Goal: Use online tool/utility: Utilize a website feature to perform a specific function

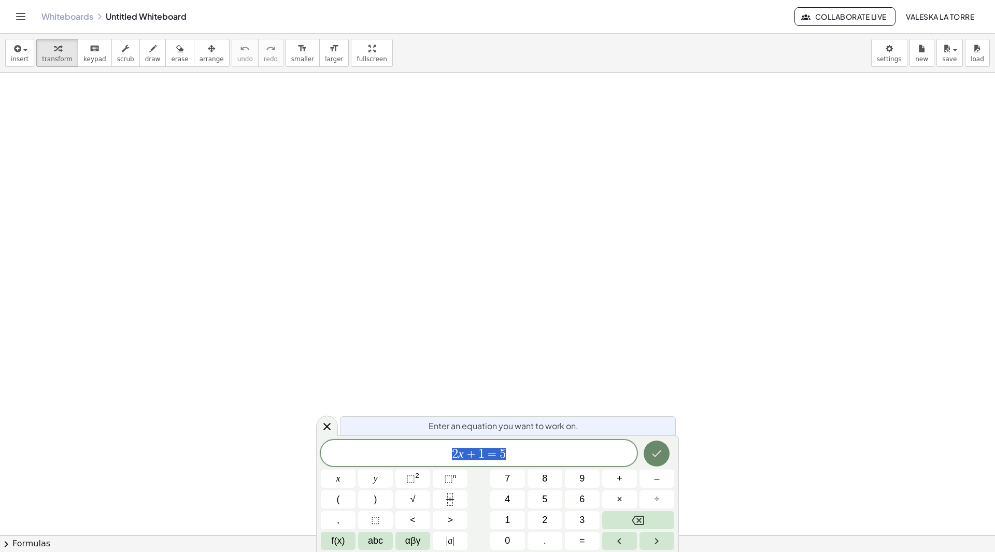
click at [653, 456] on icon "Done" at bounding box center [656, 453] width 12 height 12
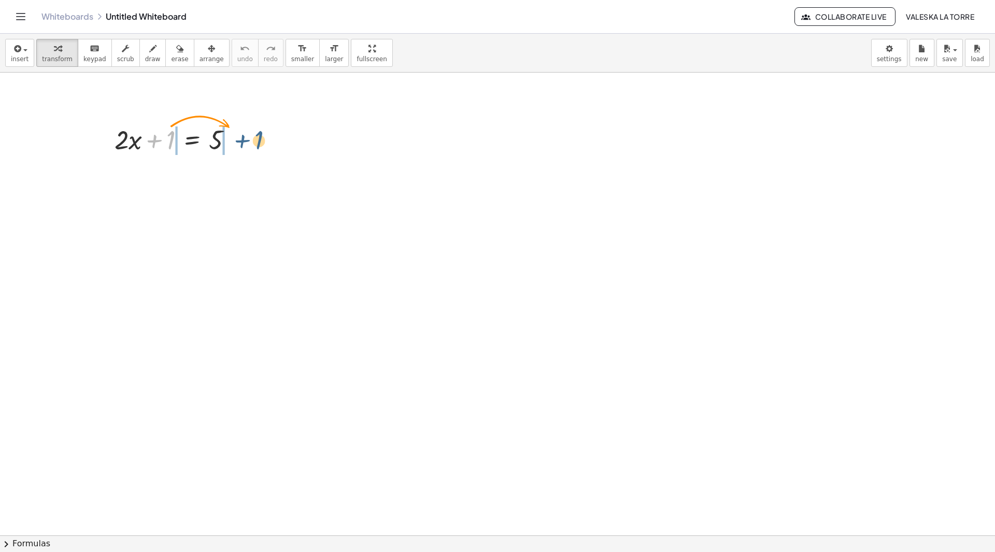
drag, startPoint x: 159, startPoint y: 144, endPoint x: 248, endPoint y: 145, distance: 88.6
click at [248, 145] on div "+ 1 + · 2 · x + 1 = 5" at bounding box center [174, 139] width 150 height 40
click at [153, 173] on div at bounding box center [177, 174] width 203 height 35
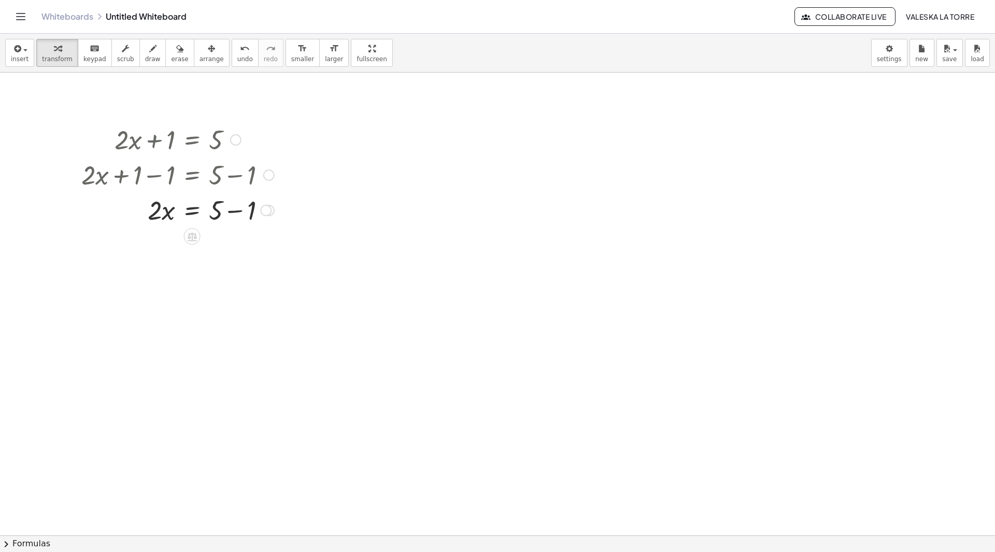
click at [237, 210] on div at bounding box center [177, 209] width 203 height 35
drag, startPoint x: 158, startPoint y: 252, endPoint x: 240, endPoint y: 290, distance: 90.7
click at [164, 293] on div at bounding box center [177, 288] width 203 height 52
click at [190, 378] on icon at bounding box center [192, 375] width 11 height 11
click at [175, 378] on div "−" at bounding box center [171, 375] width 17 height 17
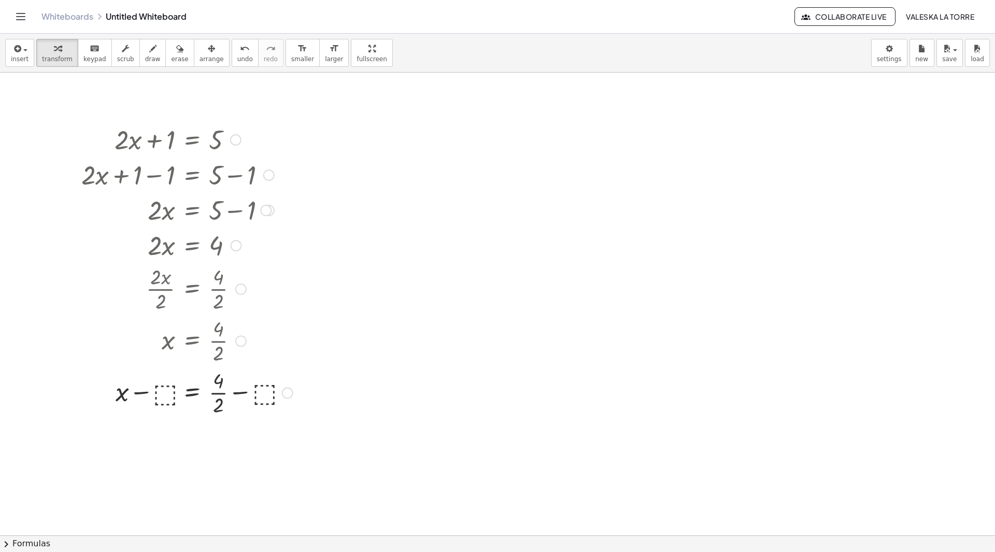
click at [169, 395] on div at bounding box center [187, 392] width 222 height 52
click at [155, 392] on div at bounding box center [180, 392] width 208 height 52
click at [236, 390] on div at bounding box center [180, 392] width 208 height 52
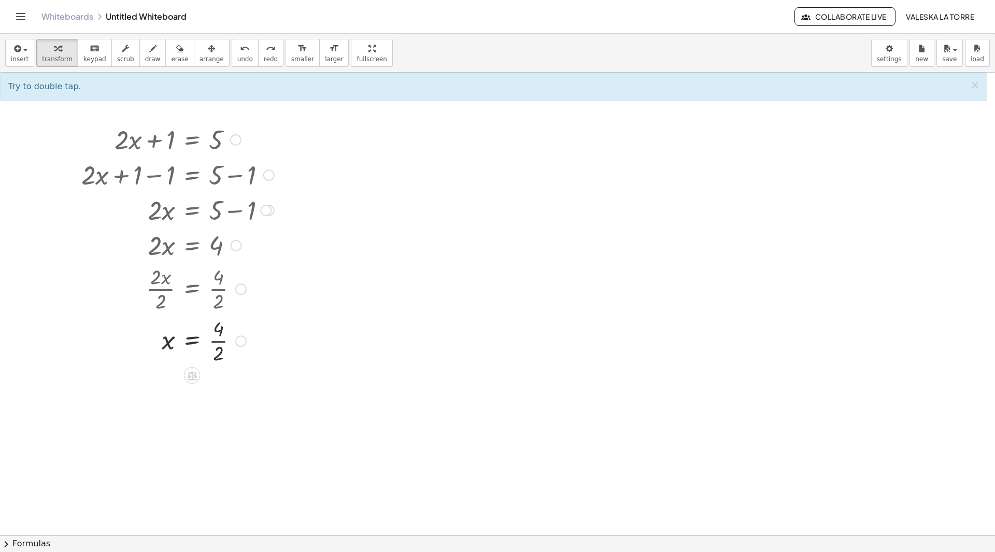
click at [222, 345] on div at bounding box center [177, 340] width 203 height 52
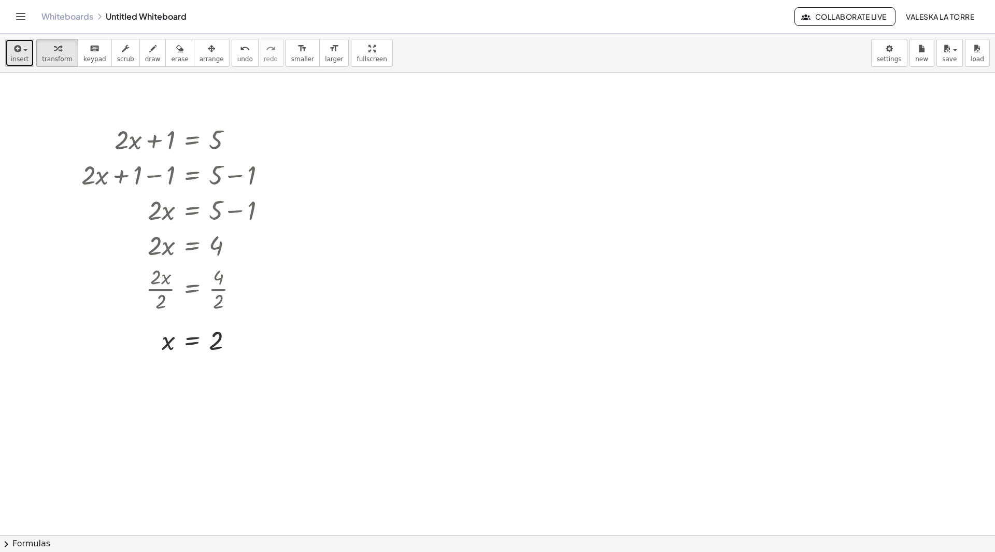
click at [29, 58] on button "insert" at bounding box center [19, 53] width 29 height 28
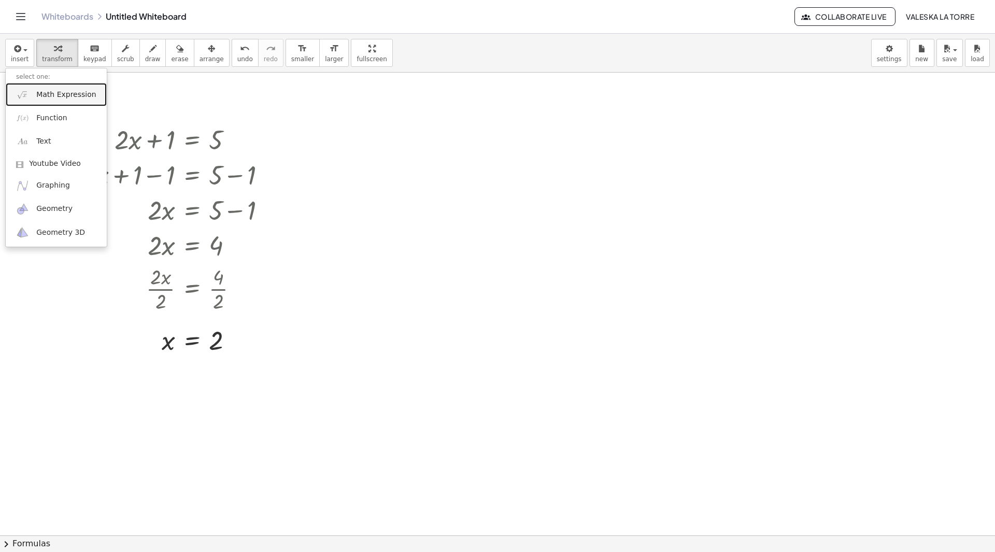
click at [55, 94] on span "Math Expression" at bounding box center [66, 95] width 60 height 10
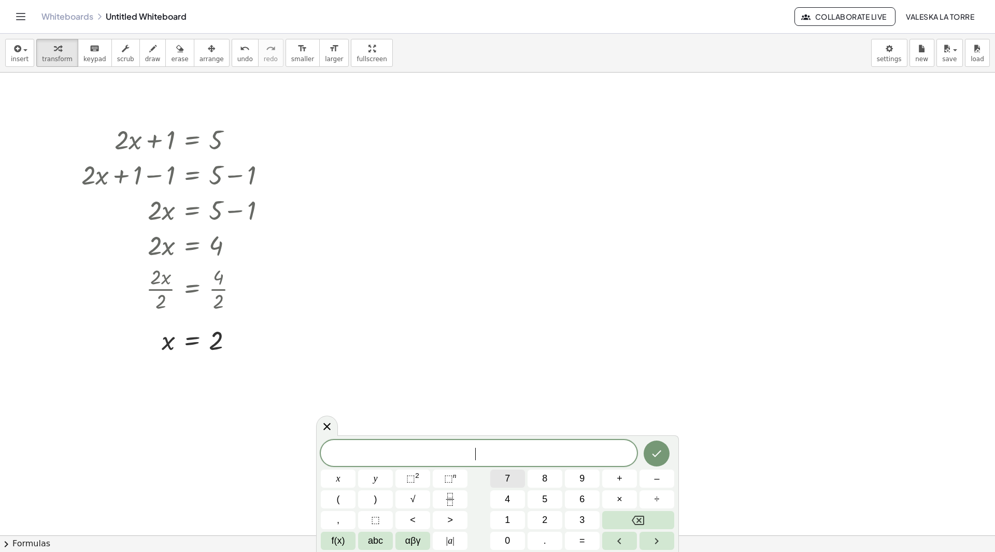
click at [510, 484] on button "7" at bounding box center [507, 479] width 35 height 18
click at [346, 478] on button "x" at bounding box center [338, 479] width 35 height 18
click at [415, 481] on span "⬚ 2" at bounding box center [412, 479] width 13 height 14
click at [621, 478] on span "+" at bounding box center [620, 479] width 6 height 14
click at [548, 482] on button "8" at bounding box center [545, 479] width 35 height 18
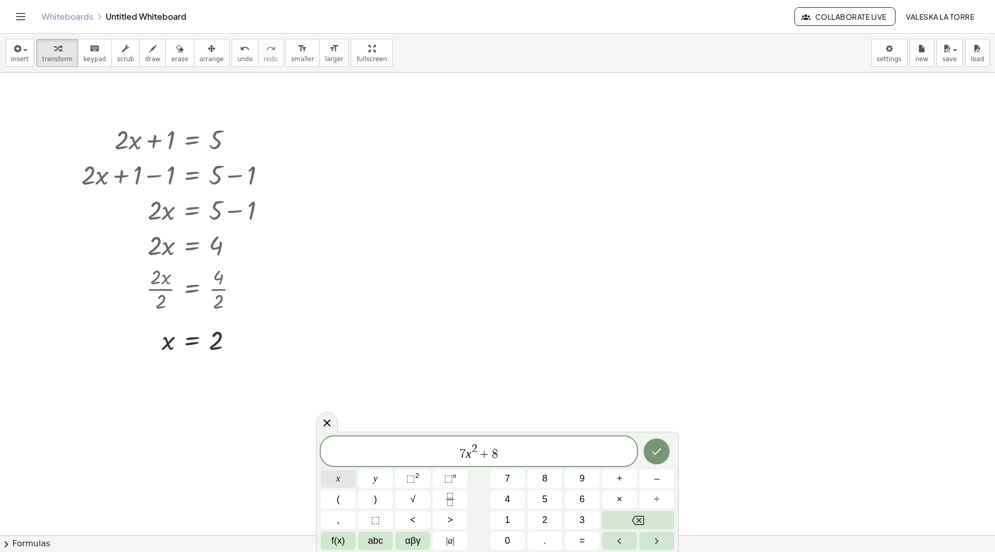
click at [344, 481] on button "x" at bounding box center [338, 479] width 35 height 18
click at [653, 483] on button "–" at bounding box center [657, 479] width 35 height 18
click at [549, 520] on button "2" at bounding box center [545, 520] width 35 height 18
click at [585, 540] on button "=" at bounding box center [582, 541] width 35 height 18
click at [549, 496] on button "5" at bounding box center [545, 499] width 35 height 18
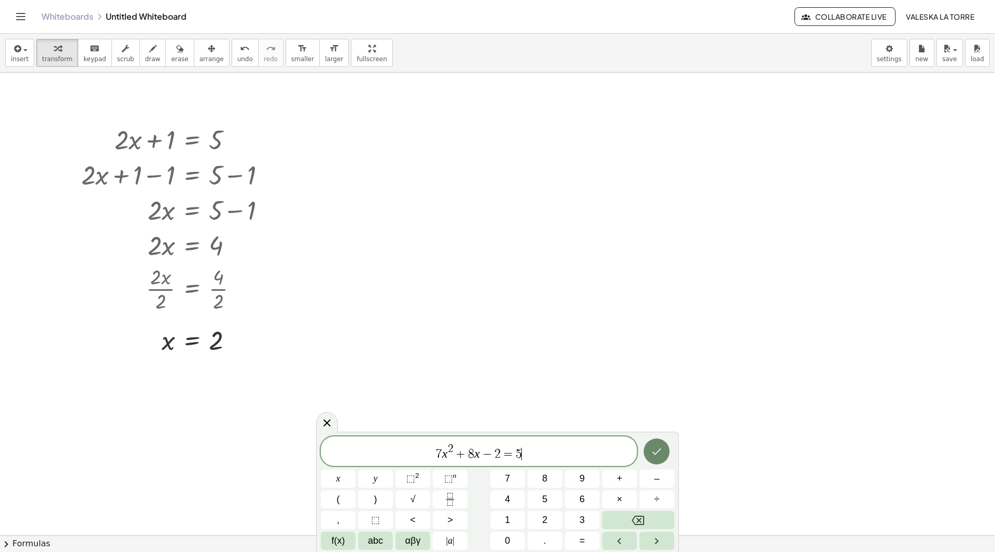
click at [660, 455] on icon "Done" at bounding box center [656, 451] width 12 height 12
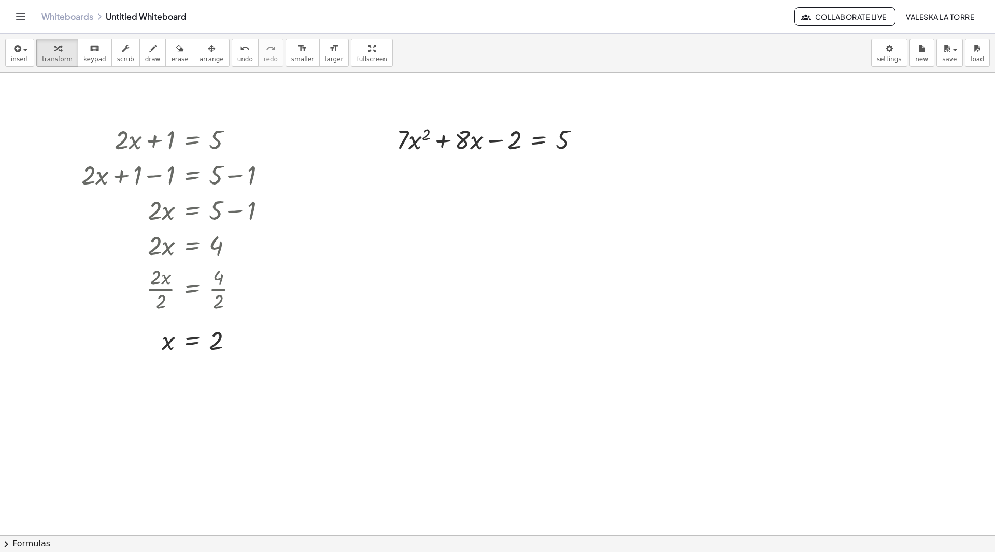
click at [22, 540] on button "chevron_right Formulas" at bounding box center [497, 543] width 995 height 17
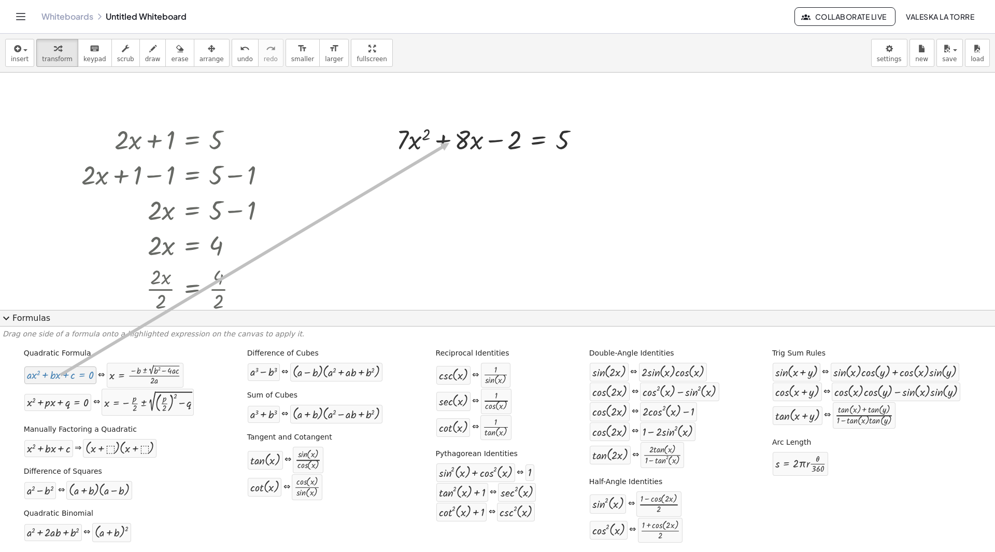
drag, startPoint x: 42, startPoint y: 373, endPoint x: 448, endPoint y: 143, distance: 466.2
drag, startPoint x: 64, startPoint y: 383, endPoint x: 497, endPoint y: 143, distance: 495.0
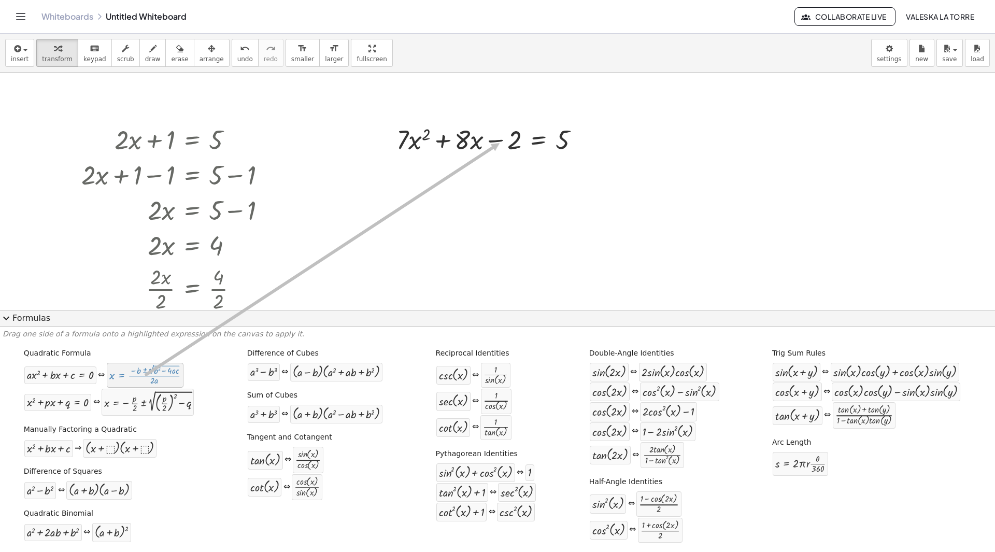
drag, startPoint x: 156, startPoint y: 377, endPoint x: 501, endPoint y: 144, distance: 416.4
drag, startPoint x: 68, startPoint y: 377, endPoint x: 580, endPoint y: 141, distance: 563.7
click at [569, 141] on div at bounding box center [492, 138] width 202 height 35
click at [560, 141] on div at bounding box center [492, 138] width 202 height 35
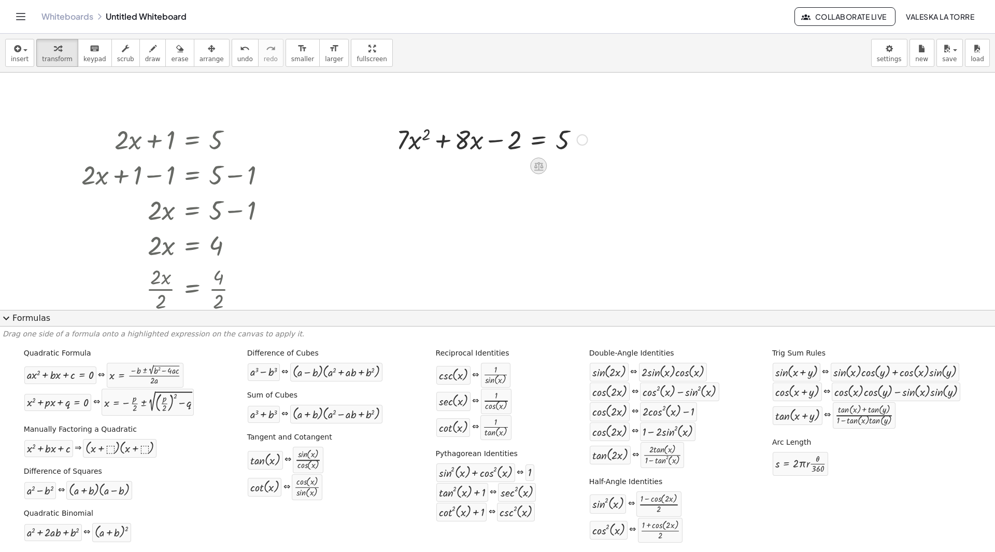
click at [538, 163] on icon at bounding box center [538, 166] width 11 height 11
drag, startPoint x: 561, startPoint y: 141, endPoint x: 517, endPoint y: 135, distance: 44.4
click at [517, 135] on div at bounding box center [492, 138] width 202 height 35
click at [576, 174] on div at bounding box center [492, 174] width 278 height 35
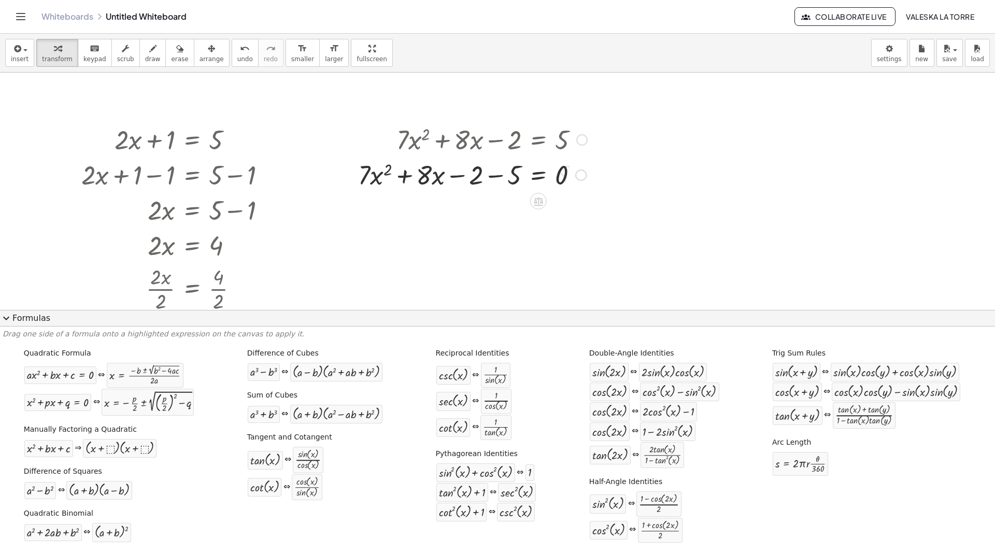
click at [500, 174] on div at bounding box center [472, 174] width 239 height 35
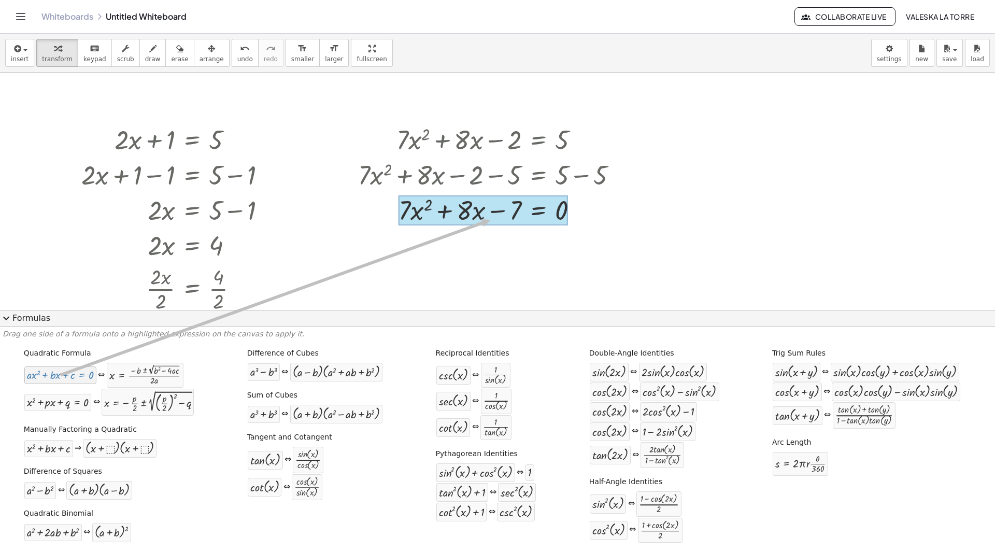
drag, startPoint x: 64, startPoint y: 378, endPoint x: 489, endPoint y: 220, distance: 453.2
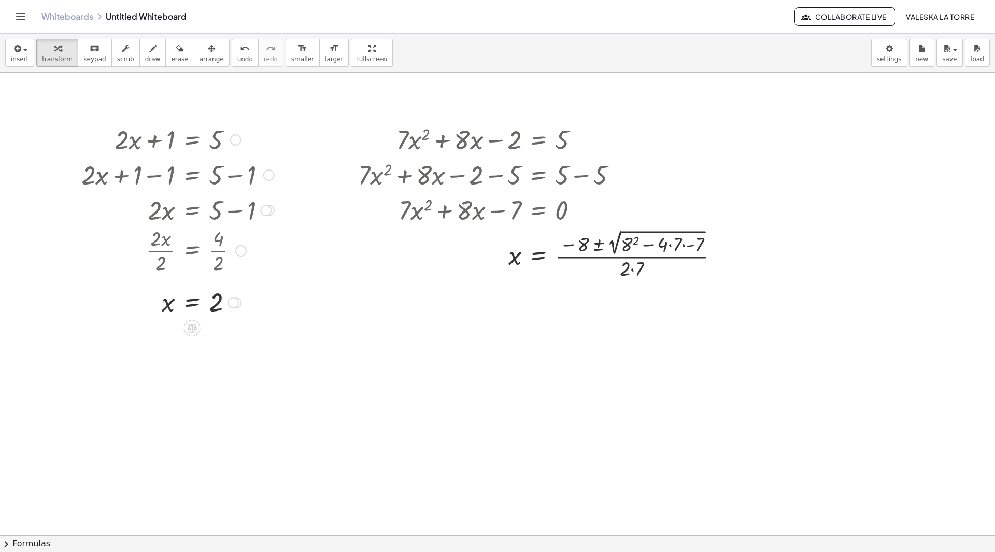
drag, startPoint x: 244, startPoint y: 290, endPoint x: 246, endPoint y: 251, distance: 39.0
click at [246, 251] on div at bounding box center [240, 250] width 11 height 11
drag, startPoint x: 240, startPoint y: 247, endPoint x: 239, endPoint y: 271, distance: 23.9
click at [192, 250] on div "· 2 · x · 2 = · 4 · 2" at bounding box center [192, 250] width 0 height 0
drag, startPoint x: 238, startPoint y: 251, endPoint x: 238, endPoint y: 273, distance: 21.8
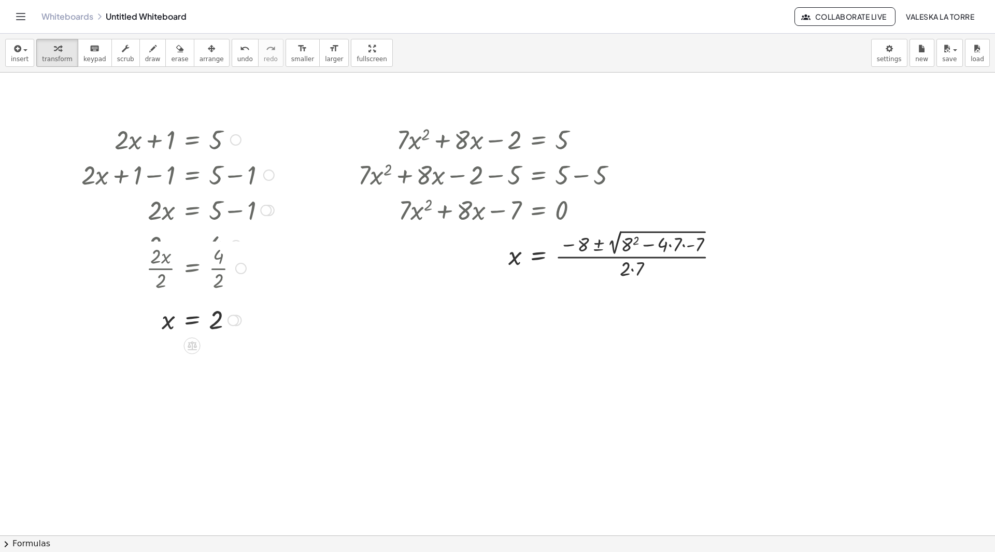
click at [192, 268] on div "· 2 · x · 2 = · 4 · 2" at bounding box center [192, 268] width 0 height 0
drag, startPoint x: 234, startPoint y: 341, endPoint x: 234, endPoint y: 297, distance: 44.0
click at [234, 297] on div at bounding box center [233, 296] width 11 height 11
click at [618, 252] on div at bounding box center [542, 254] width 379 height 54
click at [205, 49] on button "arrange" at bounding box center [212, 53] width 36 height 28
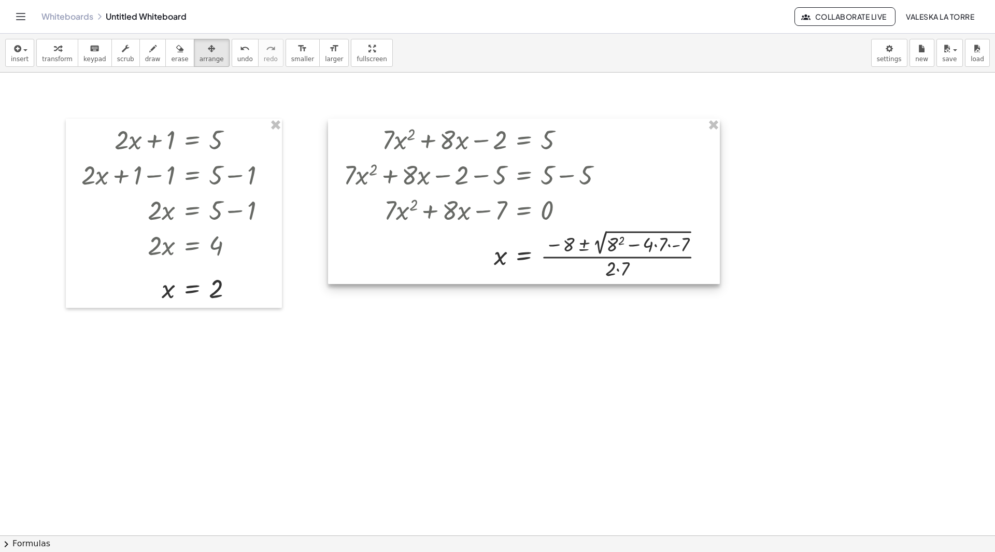
drag, startPoint x: 648, startPoint y: 249, endPoint x: 633, endPoint y: 246, distance: 15.0
click at [633, 246] on div at bounding box center [524, 201] width 392 height 165
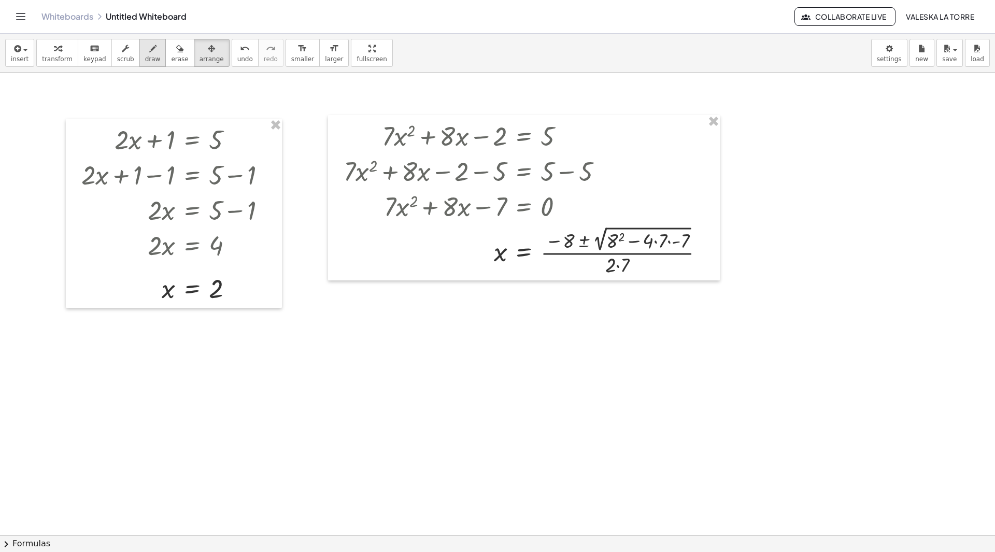
click at [146, 56] on span "draw" at bounding box center [153, 58] width 16 height 7
drag, startPoint x: 590, startPoint y: 127, endPoint x: 591, endPoint y: 117, distance: 9.9
click at [26, 56] on button "insert" at bounding box center [19, 53] width 29 height 28
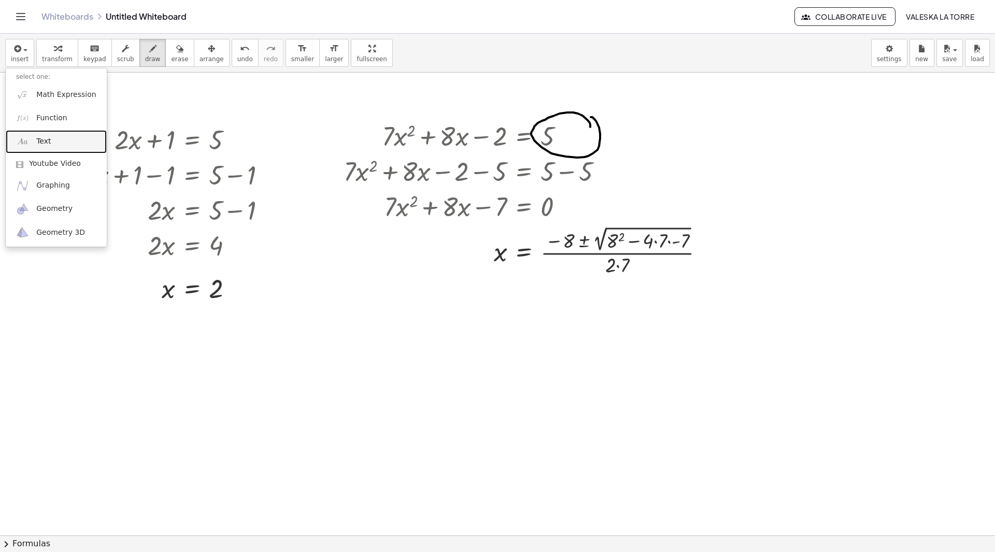
click at [27, 141] on img at bounding box center [22, 141] width 13 height 13
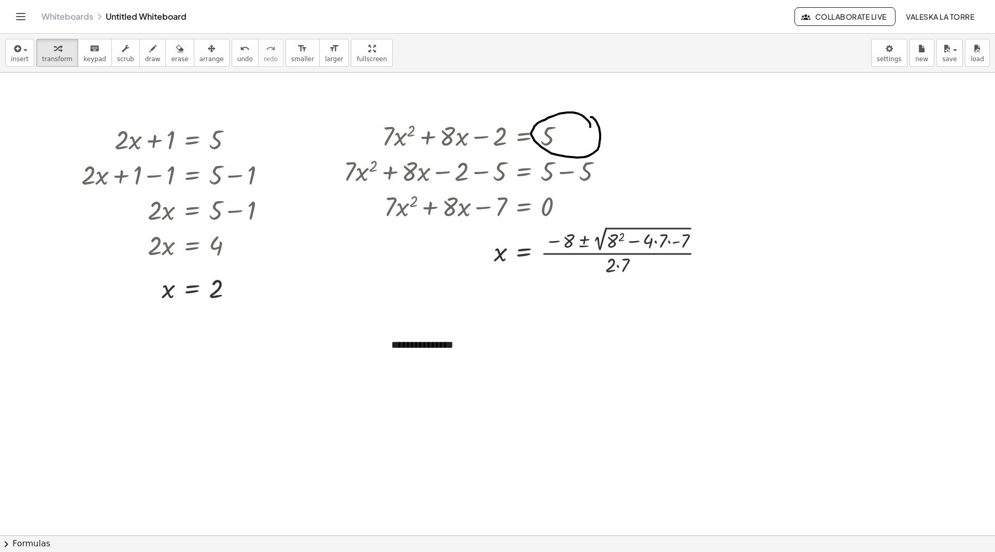
click at [403, 344] on div "**********" at bounding box center [458, 345] width 155 height 36
click at [916, 21] on button "Valeska La Torre" at bounding box center [940, 16] width 85 height 19
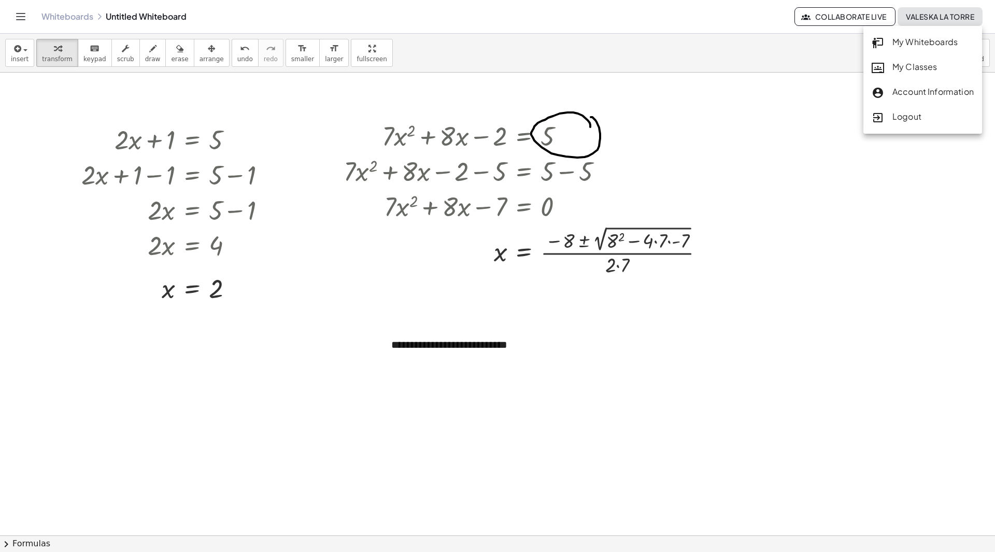
drag, startPoint x: 923, startPoint y: 87, endPoint x: 589, endPoint y: 62, distance: 335.1
click at [923, 87] on div "Account Information" at bounding box center [923, 92] width 102 height 13
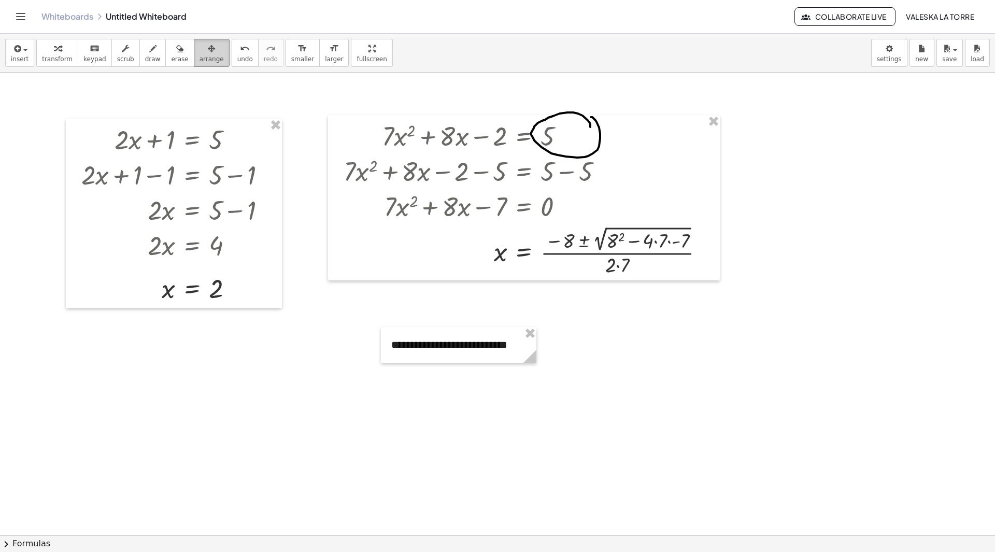
click at [208, 50] on icon "button" at bounding box center [211, 48] width 7 height 12
click at [897, 48] on body "Graspable Math Activities Whiteboards Classes Account v1.30.2 | Privacy policy …" at bounding box center [497, 276] width 995 height 552
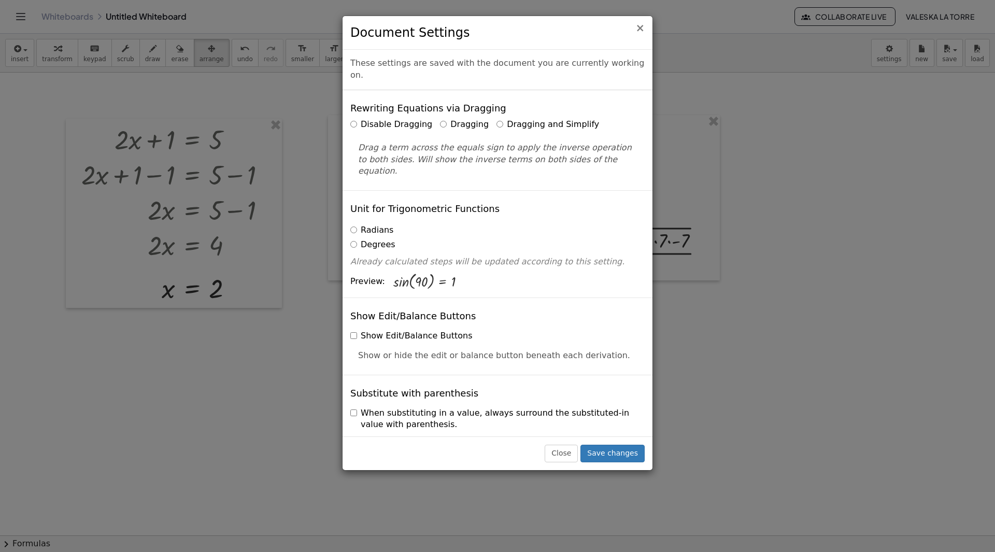
click at [641, 28] on span "×" at bounding box center [639, 28] width 9 height 12
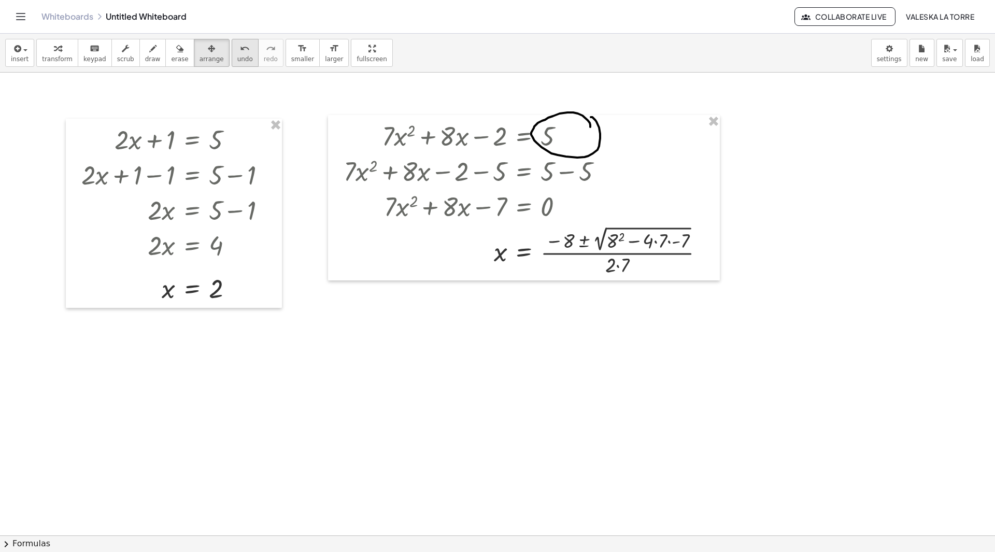
click at [232, 64] on button "undo undo" at bounding box center [245, 53] width 27 height 28
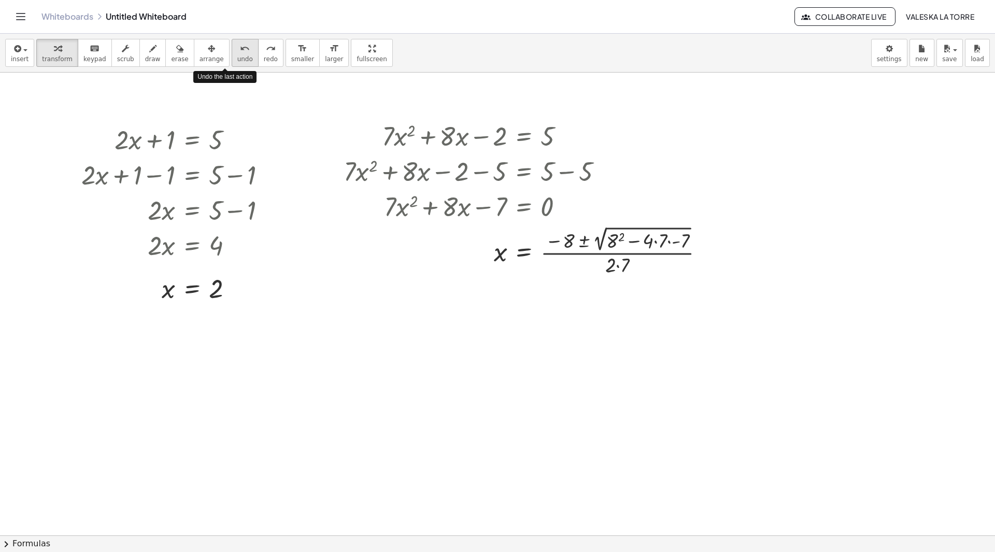
click at [232, 64] on button "undo undo" at bounding box center [245, 53] width 27 height 28
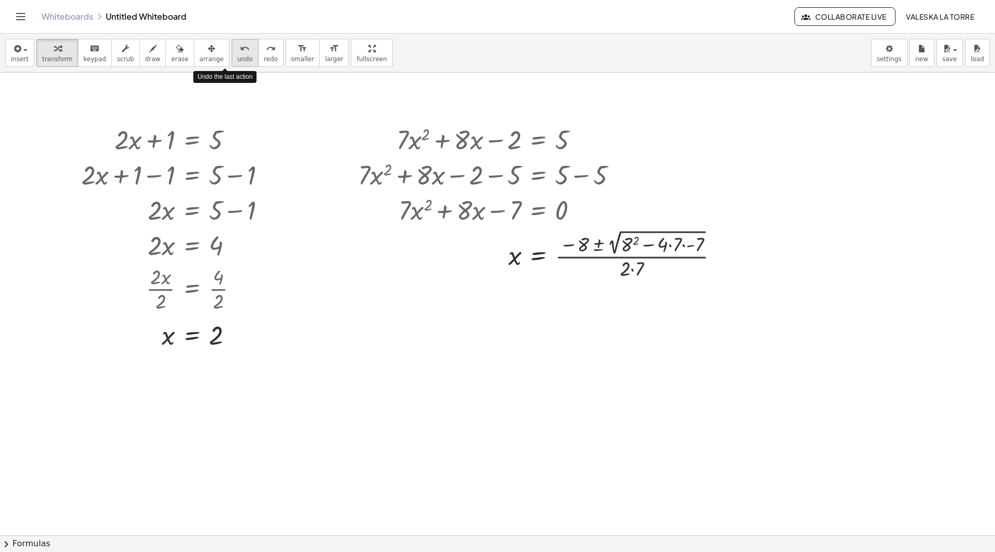
click at [232, 64] on button "undo undo" at bounding box center [245, 53] width 27 height 28
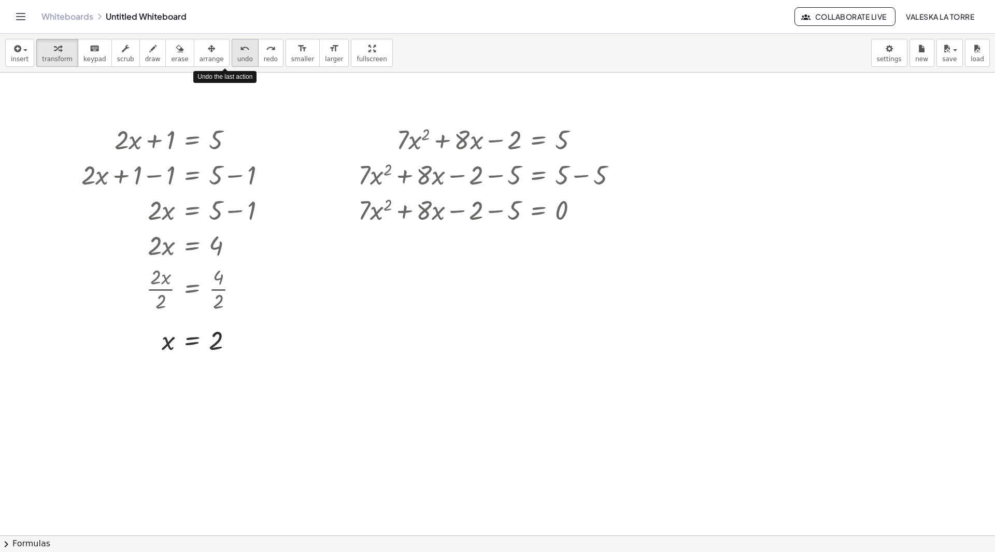
click at [232, 64] on button "undo undo" at bounding box center [245, 53] width 27 height 28
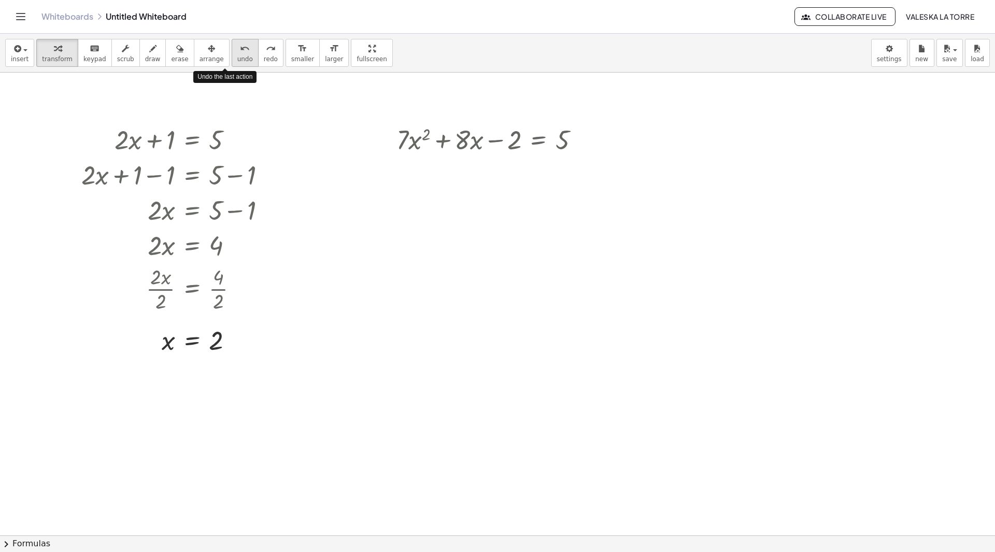
click at [232, 64] on button "undo undo" at bounding box center [245, 53] width 27 height 28
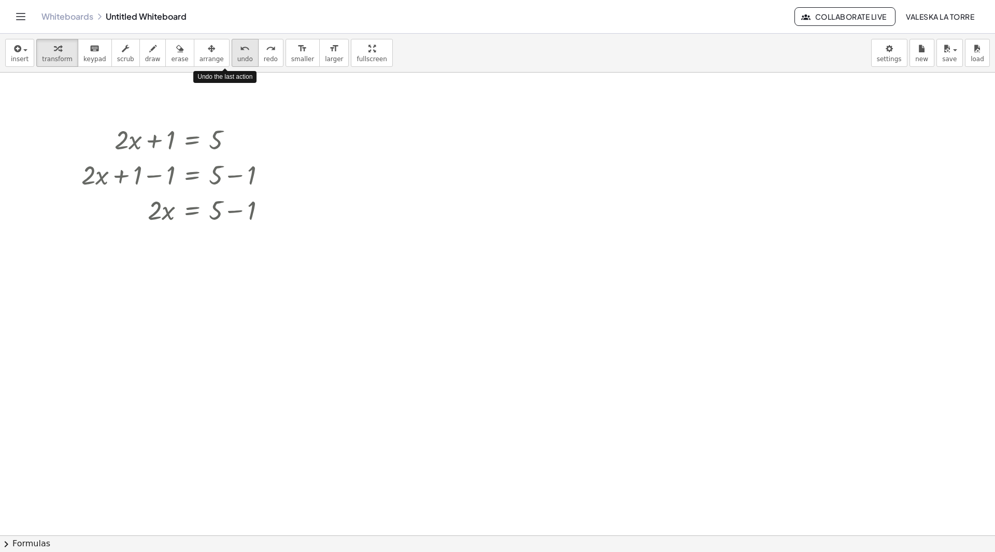
click at [232, 64] on button "undo undo" at bounding box center [245, 53] width 27 height 28
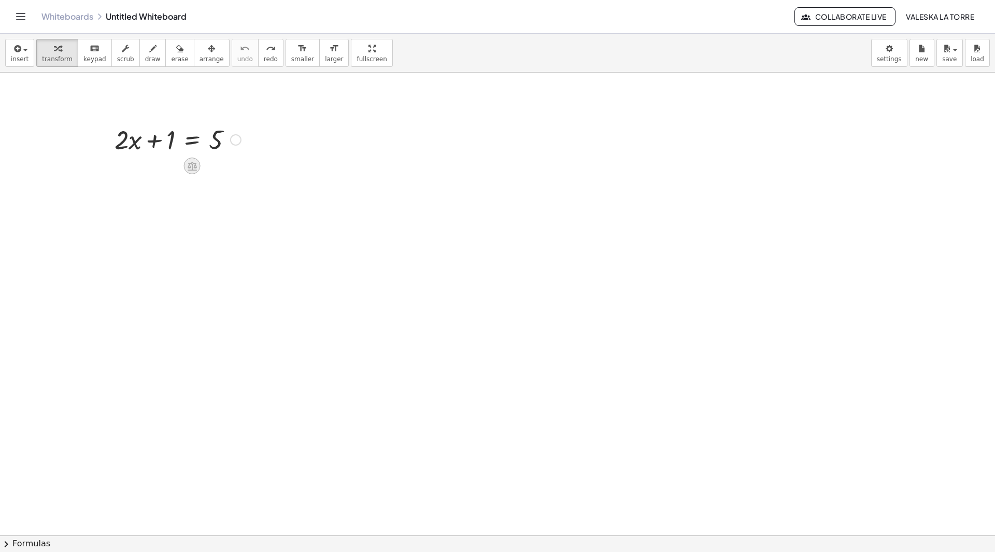
click at [194, 167] on icon at bounding box center [192, 166] width 9 height 9
click at [153, 166] on span "+" at bounding box center [151, 166] width 6 height 15
click at [188, 164] on icon at bounding box center [192, 166] width 11 height 11
click at [173, 166] on span "−" at bounding box center [171, 166] width 6 height 15
click at [161, 183] on div at bounding box center [178, 174] width 230 height 35
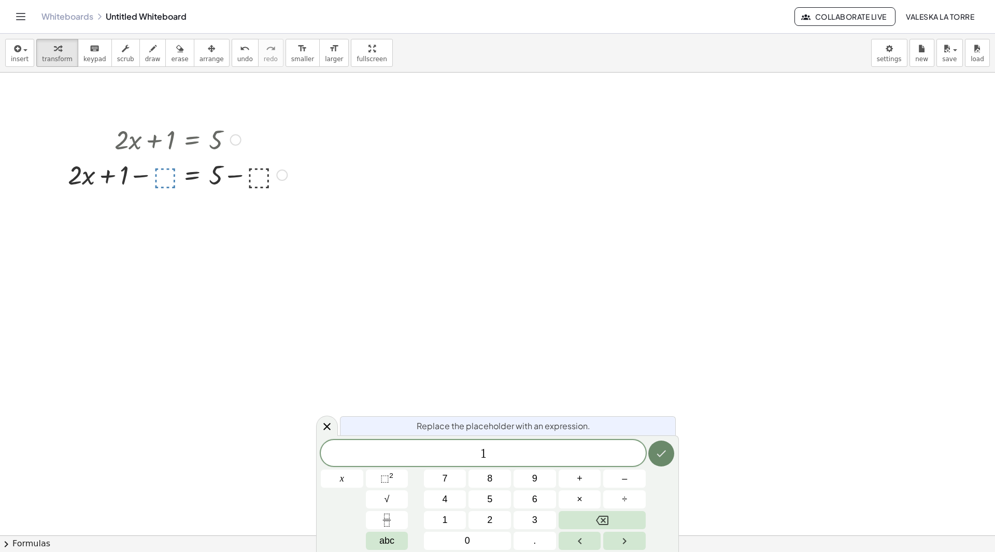
click at [657, 455] on icon "Done" at bounding box center [661, 453] width 12 height 12
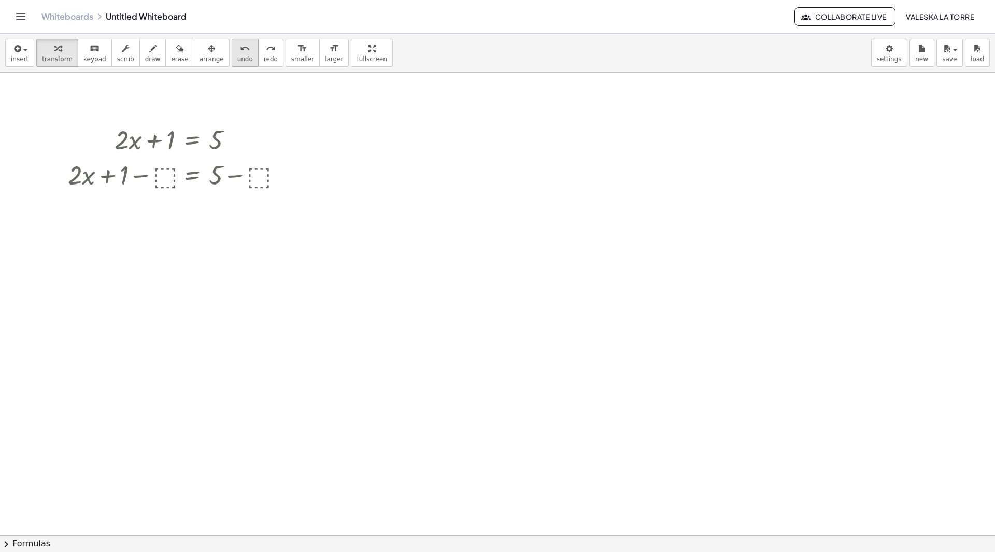
click at [237, 58] on span "undo" at bounding box center [245, 58] width 16 height 7
drag, startPoint x: 159, startPoint y: 142, endPoint x: 240, endPoint y: 148, distance: 82.1
click at [240, 148] on div at bounding box center [177, 138] width 137 height 35
click at [158, 177] on div at bounding box center [177, 174] width 203 height 35
click at [237, 176] on div at bounding box center [177, 174] width 203 height 35
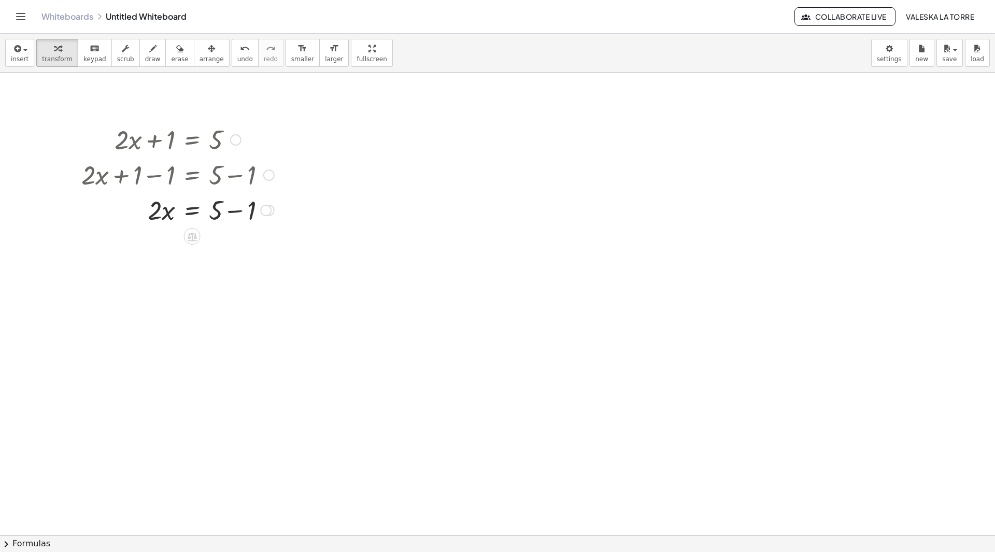
click at [237, 209] on div at bounding box center [177, 209] width 203 height 35
drag, startPoint x: 239, startPoint y: 246, endPoint x: 239, endPoint y: 166, distance: 79.3
click at [239, 166] on div at bounding box center [236, 168] width 11 height 11
click at [870, 50] on div "insert select one: Math Expression Function Text Youtube Video Graphing Geometr…" at bounding box center [497, 53] width 995 height 39
click at [893, 50] on body "Graspable Math Activities Whiteboards Classes Account v1.30.2 | Privacy policy …" at bounding box center [497, 276] width 995 height 552
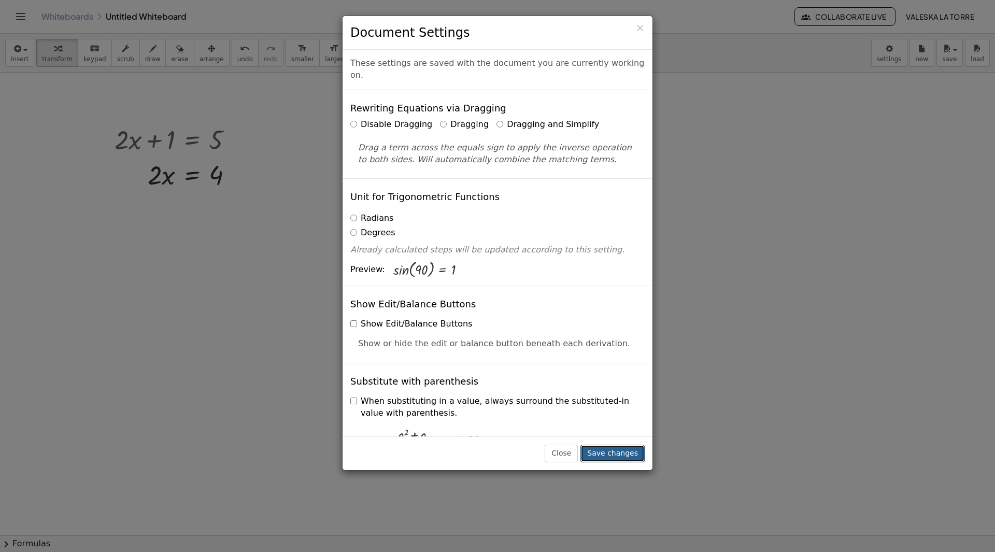
click at [620, 451] on button "Save changes" at bounding box center [612, 454] width 64 height 18
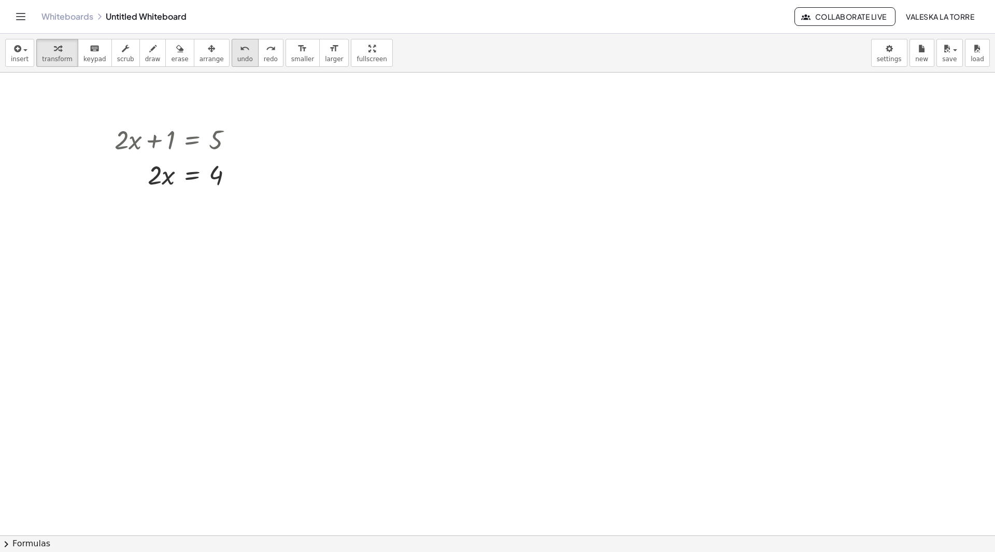
click at [240, 52] on icon "undo" at bounding box center [245, 48] width 10 height 12
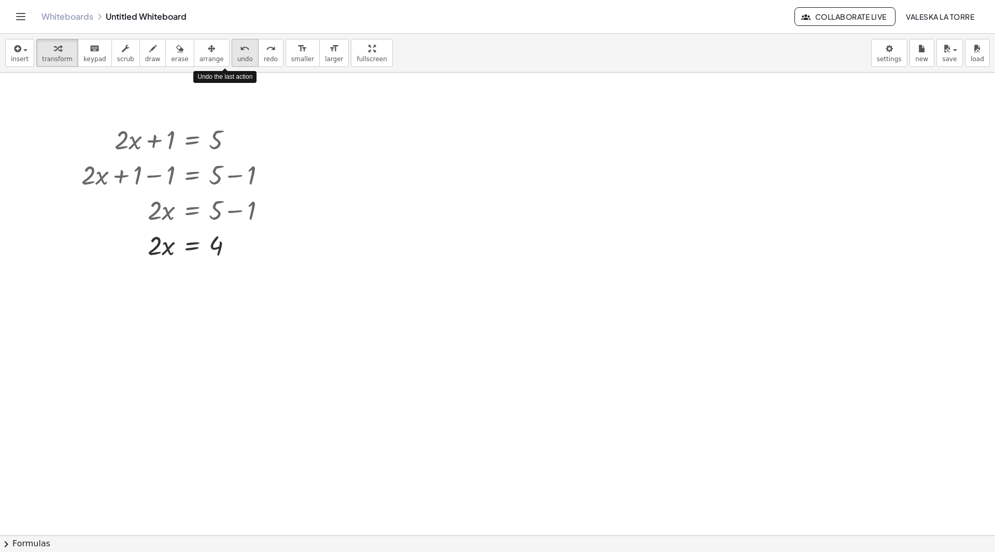
click at [240, 52] on icon "undo" at bounding box center [245, 48] width 10 height 12
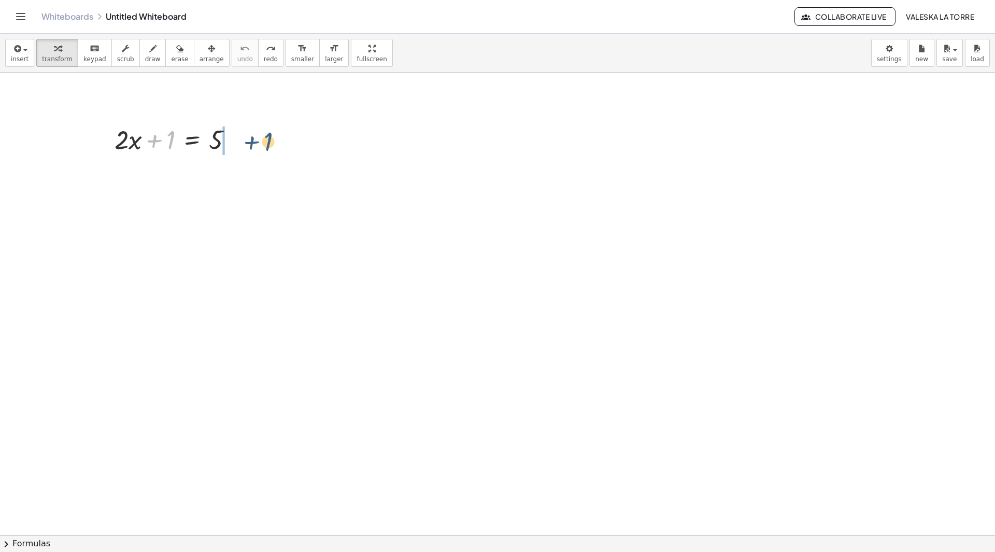
drag, startPoint x: 159, startPoint y: 145, endPoint x: 254, endPoint y: 149, distance: 95.4
click at [884, 58] on body "Graspable Math Activities Whiteboards Classes Account v1.30.2 | Privacy policy …" at bounding box center [497, 276] width 995 height 552
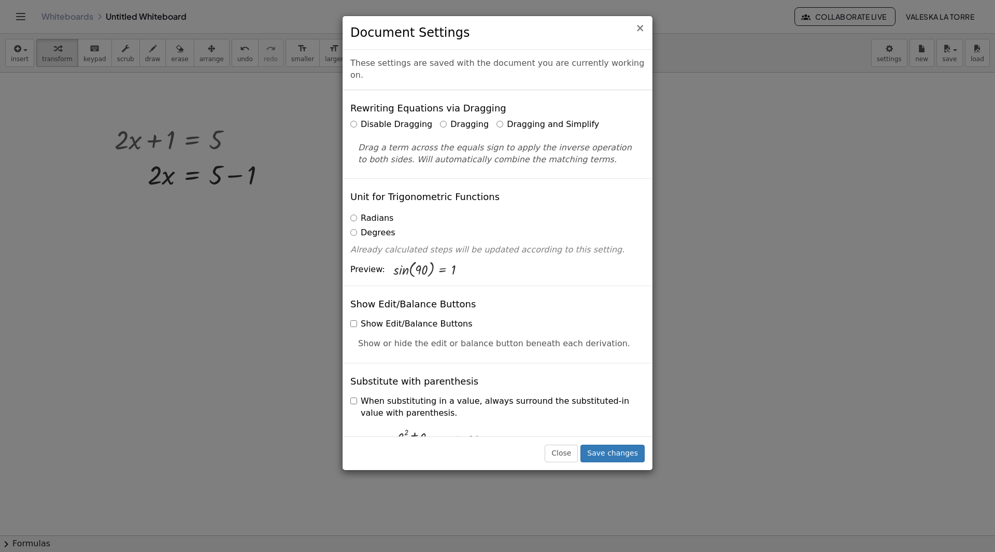
click at [639, 28] on span "×" at bounding box center [639, 28] width 9 height 12
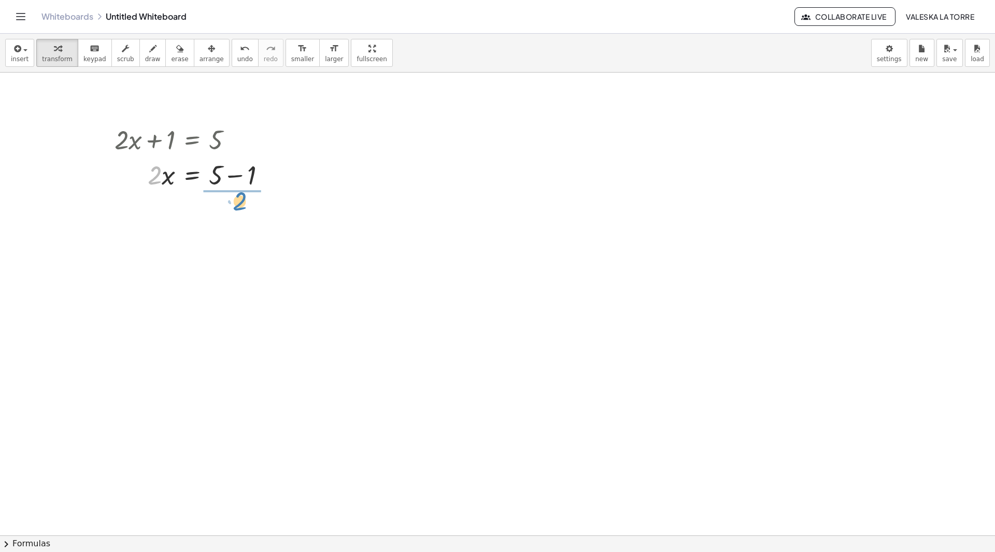
drag, startPoint x: 153, startPoint y: 175, endPoint x: 236, endPoint y: 200, distance: 86.1
click at [236, 219] on div at bounding box center [194, 218] width 170 height 52
click at [235, 209] on div at bounding box center [194, 218] width 170 height 52
click at [223, 271] on div at bounding box center [194, 270] width 170 height 52
click at [145, 55] on span "draw" at bounding box center [153, 58] width 16 height 7
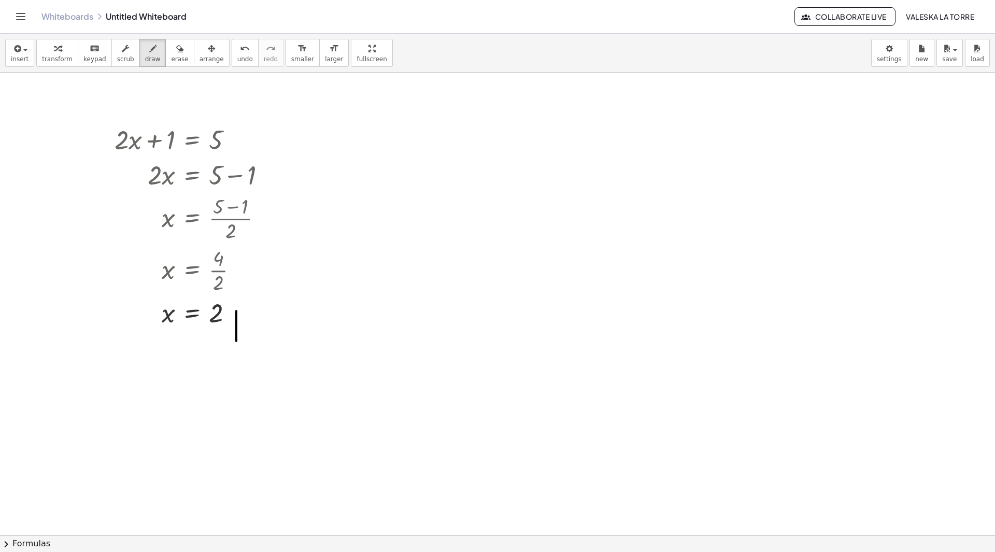
drag, startPoint x: 236, startPoint y: 311, endPoint x: 216, endPoint y: 338, distance: 34.4
drag, startPoint x: 242, startPoint y: 328, endPoint x: 231, endPoint y: 345, distance: 21.0
drag, startPoint x: 251, startPoint y: 335, endPoint x: 228, endPoint y: 364, distance: 37.2
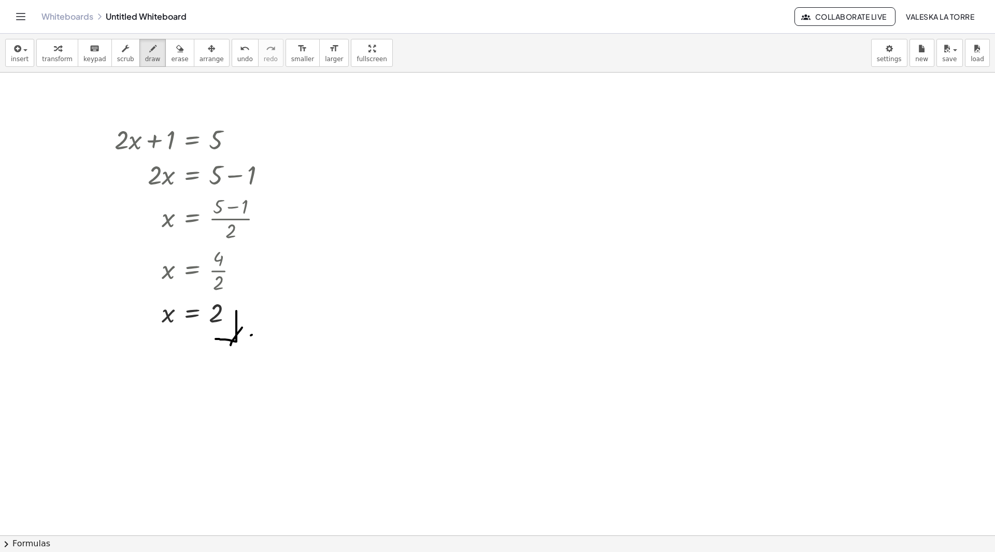
click at [36, 64] on button "transform" at bounding box center [57, 53] width 42 height 28
click at [19, 58] on span "insert" at bounding box center [20, 58] width 18 height 7
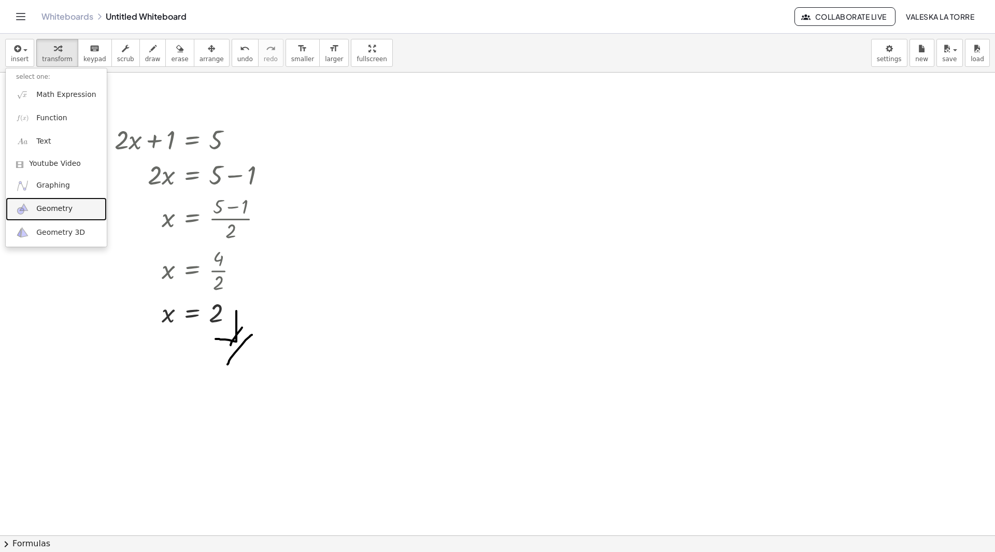
click at [62, 215] on link "Geometry" at bounding box center [56, 208] width 101 height 23
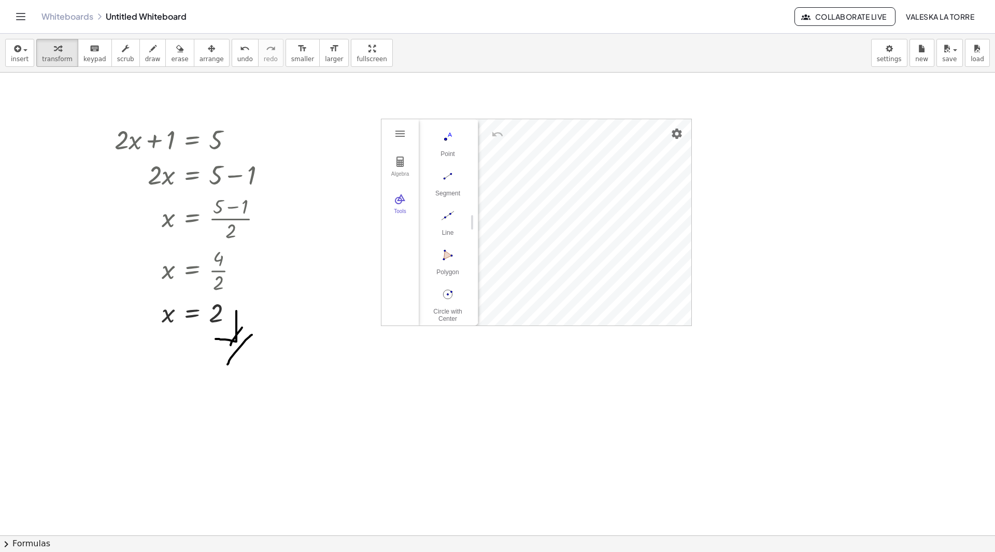
scroll to position [71, 0]
click at [441, 250] on img "Polygon. Select all vertices, then first vertex again" at bounding box center [447, 252] width 41 height 17
click at [397, 166] on img "Geometry" at bounding box center [400, 161] width 12 height 12
drag, startPoint x: 476, startPoint y: 223, endPoint x: 539, endPoint y: 249, distance: 67.8
drag, startPoint x: 539, startPoint y: 220, endPoint x: 566, endPoint y: 223, distance: 27.2
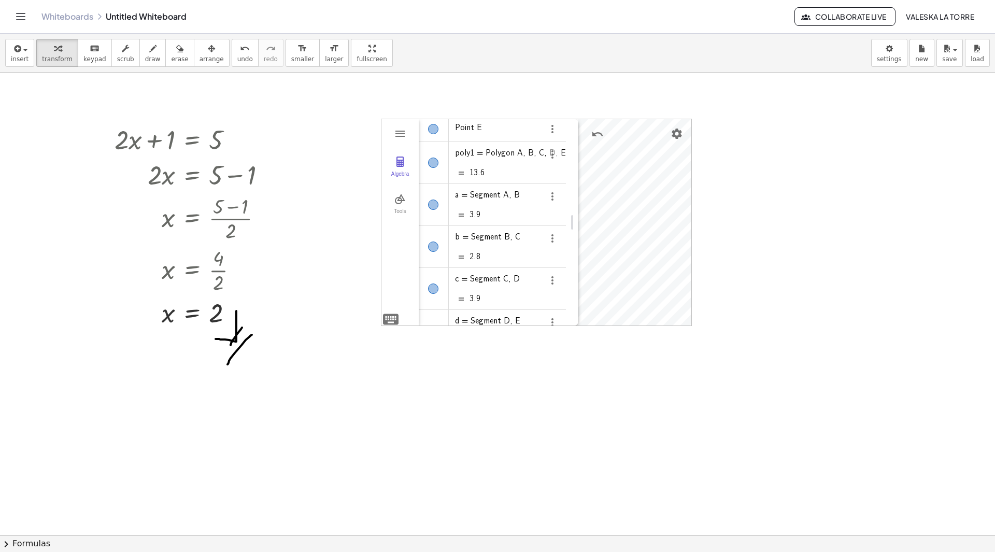
scroll to position [207, 0]
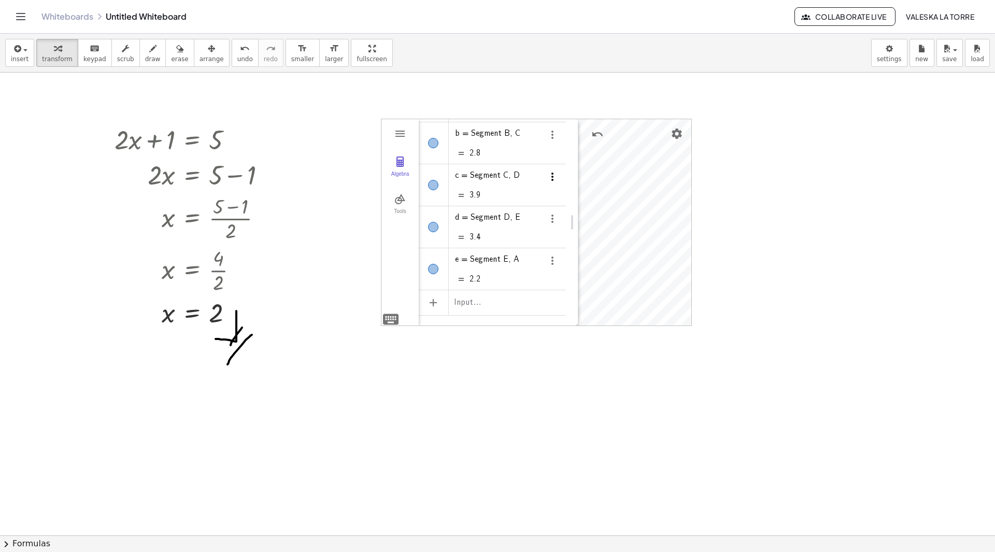
click at [551, 174] on img "Options" at bounding box center [552, 176] width 12 height 12
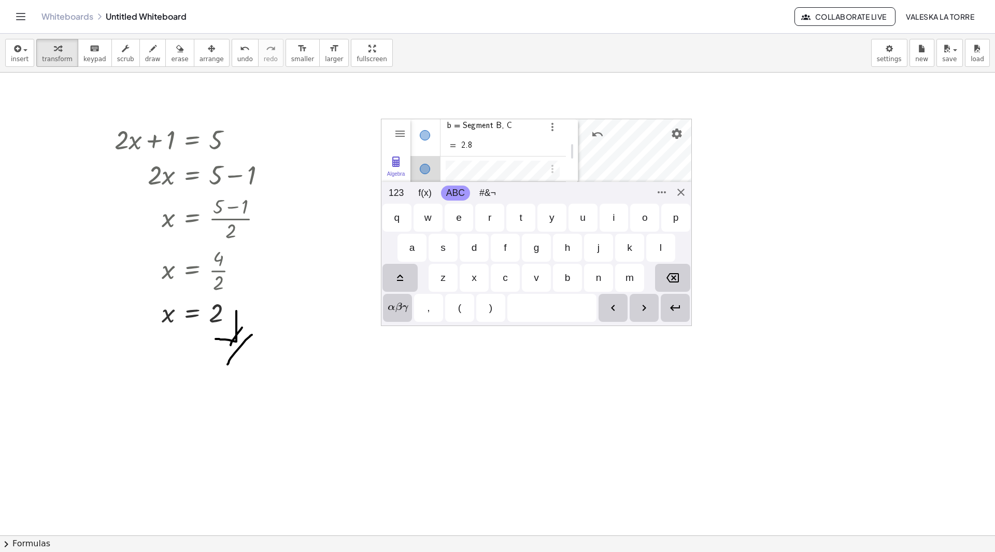
scroll to position [215, 0]
click at [470, 194] on button "ABC" at bounding box center [455, 193] width 29 height 15
click at [669, 192] on button "Commands" at bounding box center [661, 192] width 17 height 17
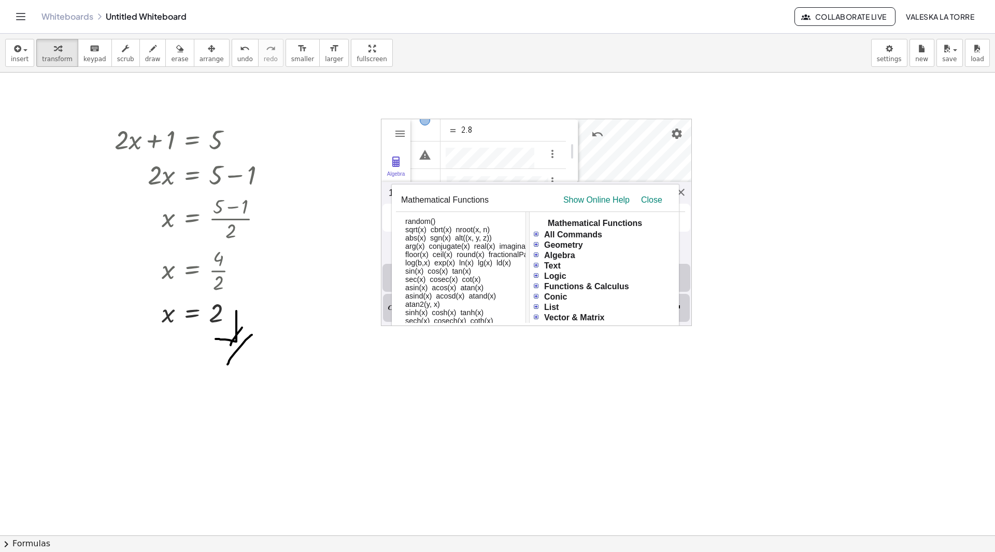
click at [682, 191] on table "Mathematical Functions Show Online Help Close" at bounding box center [540, 200] width 289 height 23
click at [654, 196] on div "Close" at bounding box center [657, 199] width 33 height 9
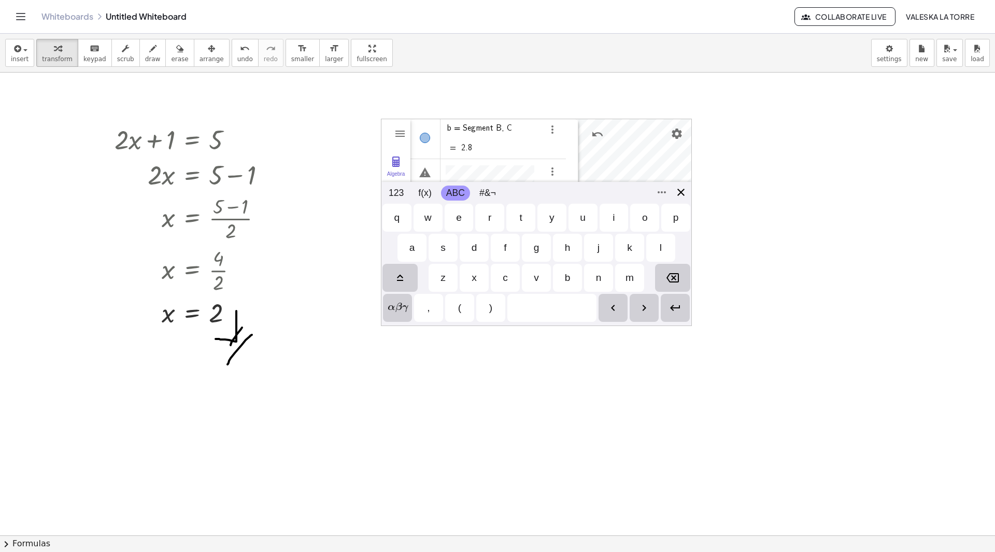
scroll to position [218, 0]
click at [679, 191] on div "Algebra Tools Point A Point B Point [GEOGRAPHIC_DATA] E poly1 = Polygon A, B, C…" at bounding box center [536, 222] width 311 height 207
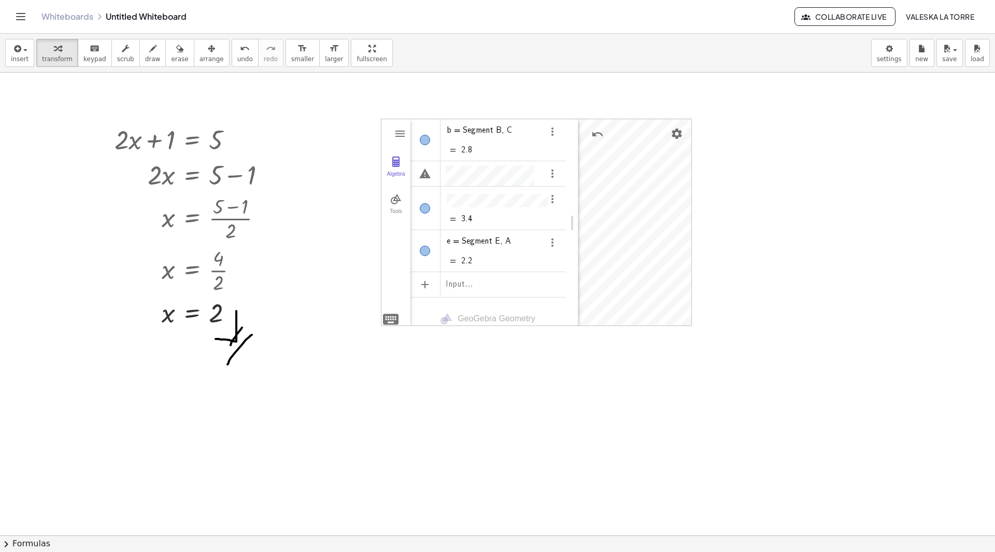
scroll to position [216, 0]
click at [558, 167] on img "Options" at bounding box center [552, 173] width 12 height 12
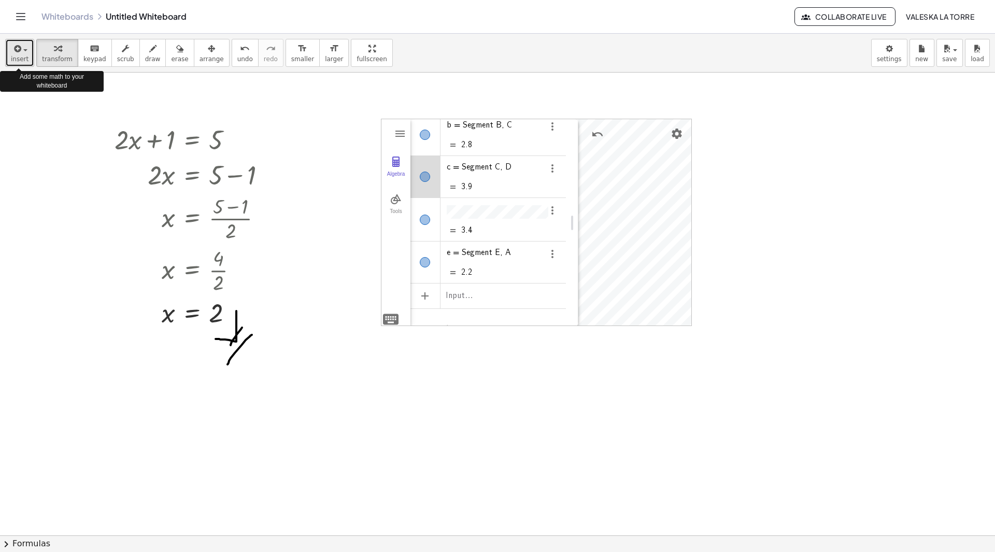
click at [15, 54] on icon "button" at bounding box center [16, 48] width 9 height 12
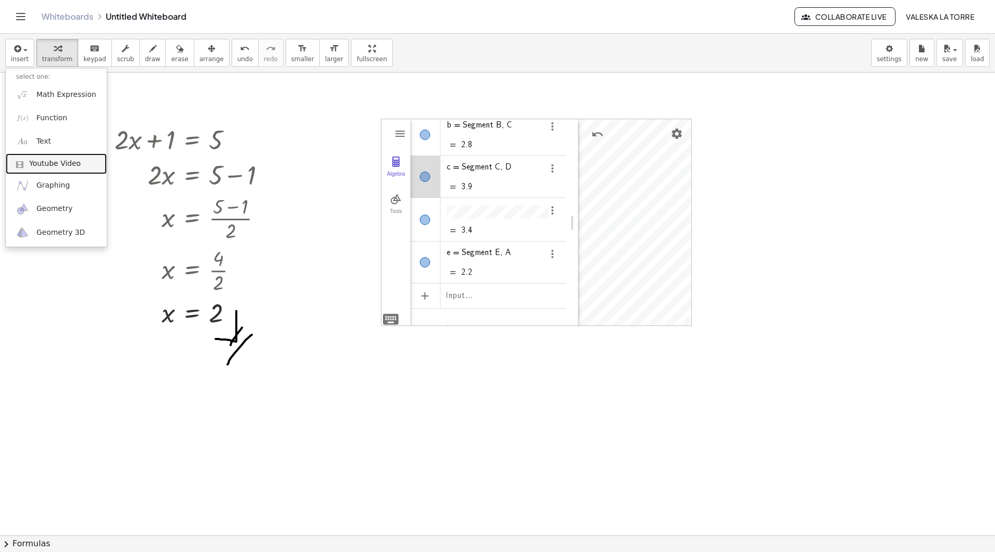
click at [56, 168] on span "Youtube Video" at bounding box center [55, 164] width 52 height 10
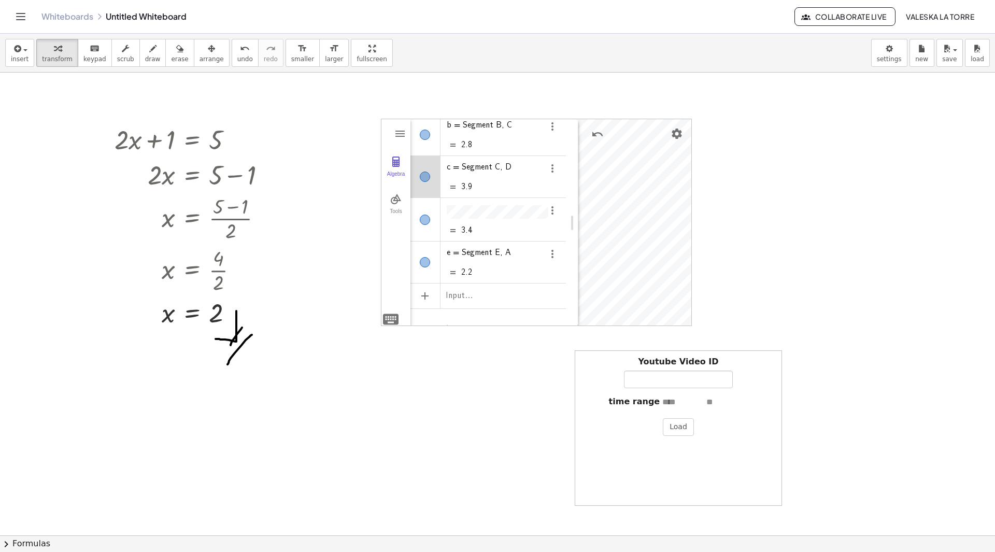
click at [747, 433] on div "Youtube Video ID time range Load" at bounding box center [678, 427] width 207 height 155
click at [200, 62] on span "arrange" at bounding box center [212, 58] width 24 height 7
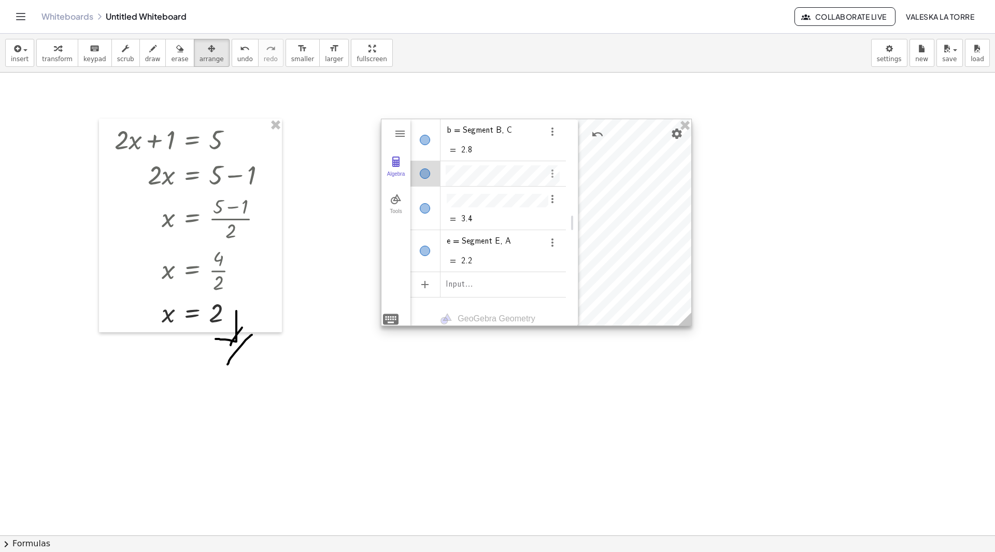
scroll to position [6, 0]
click at [552, 170] on img "Options" at bounding box center [552, 173] width 12 height 12
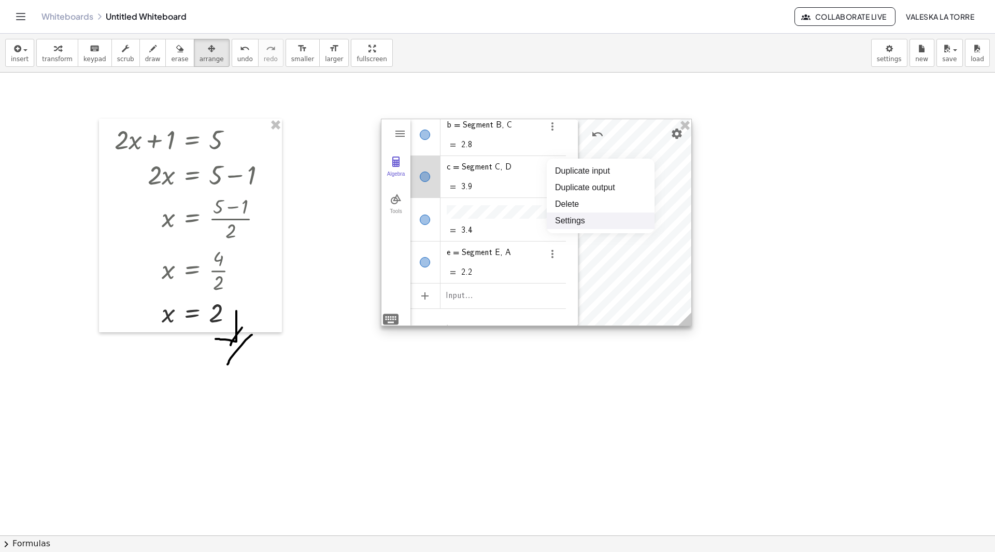
click at [578, 219] on li "Settings" at bounding box center [601, 220] width 108 height 17
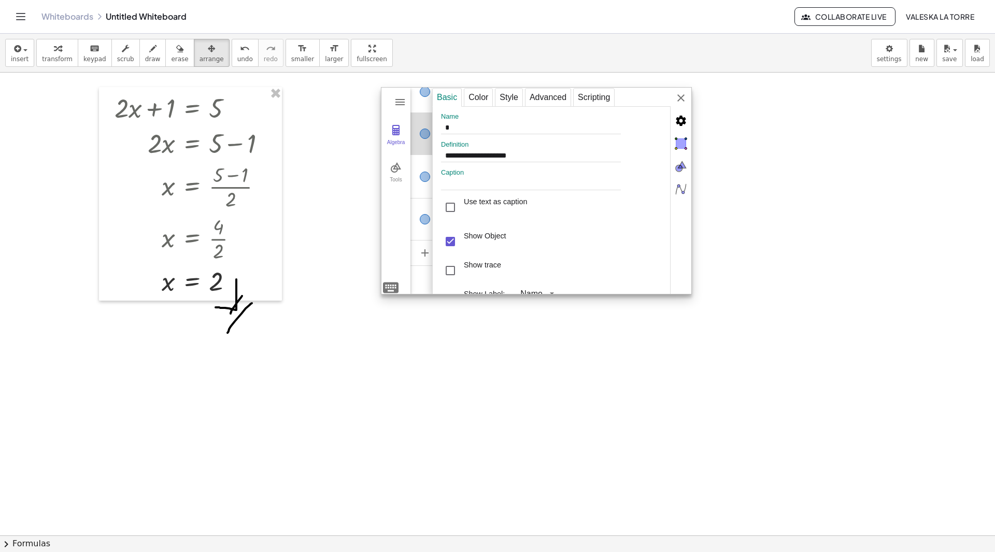
scroll to position [0, 0]
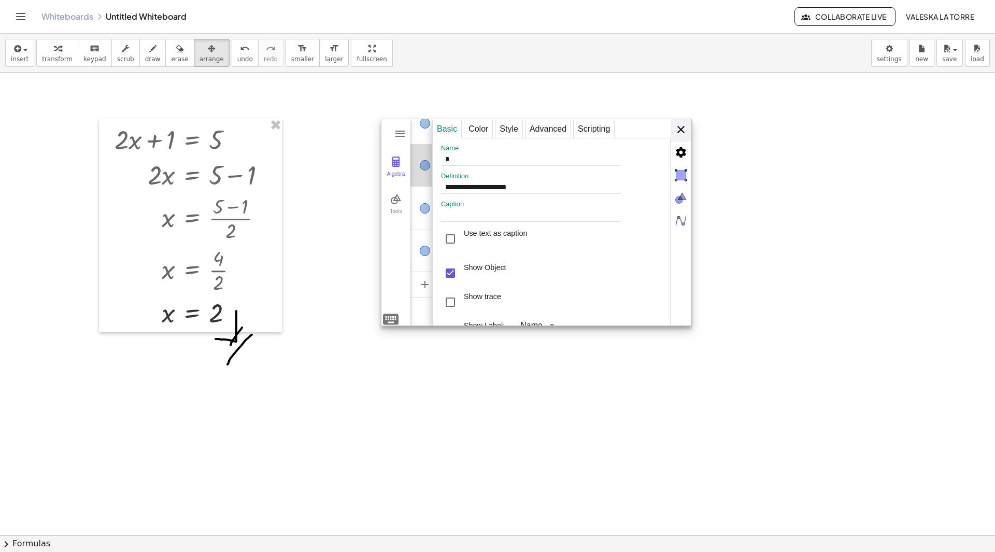
click at [677, 132] on div "**********" at bounding box center [561, 222] width 259 height 207
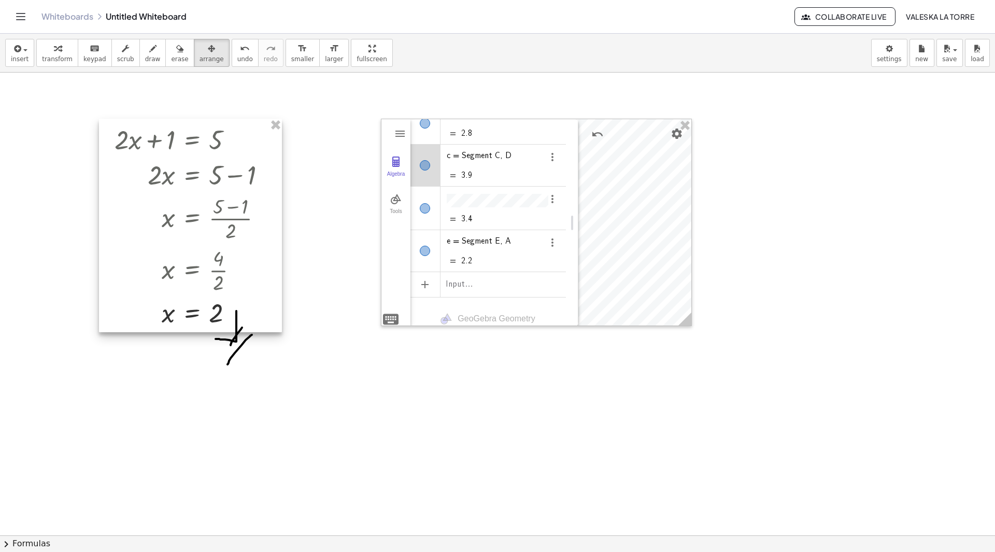
click at [186, 311] on div at bounding box center [190, 226] width 183 height 214
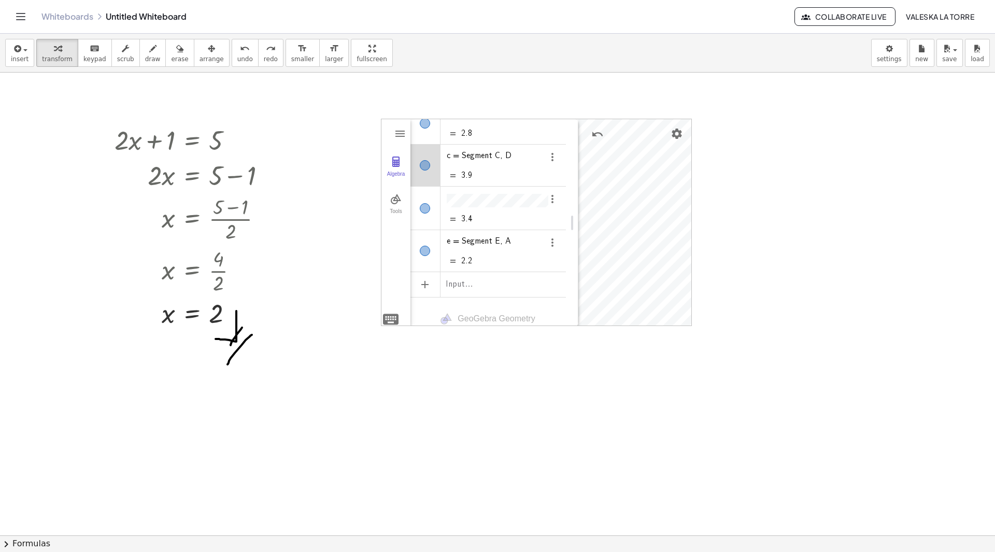
click at [268, 179] on div at bounding box center [268, 175] width 11 height 11
click at [342, 173] on span "Copy line as LaTeX" at bounding box center [322, 175] width 63 height 8
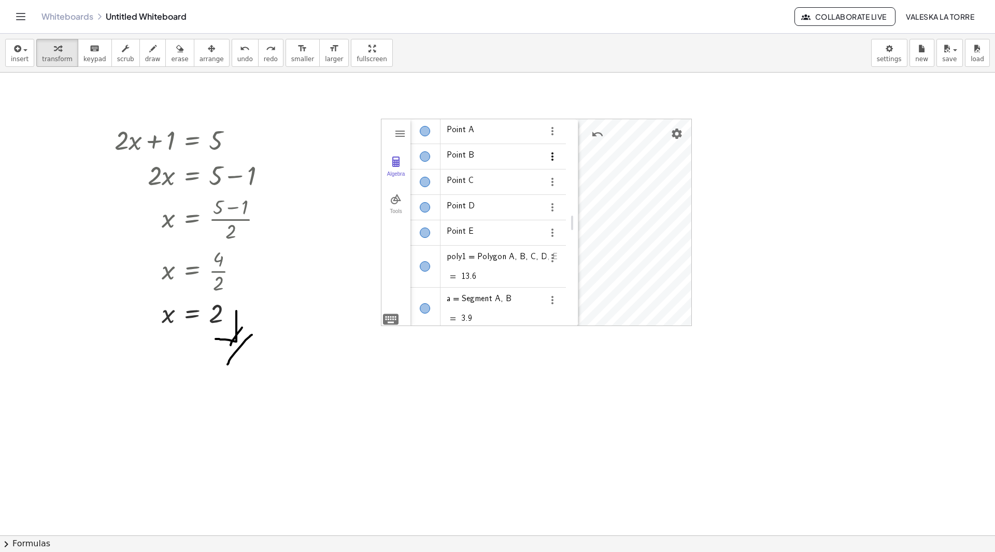
click at [554, 157] on img "Options" at bounding box center [552, 156] width 12 height 12
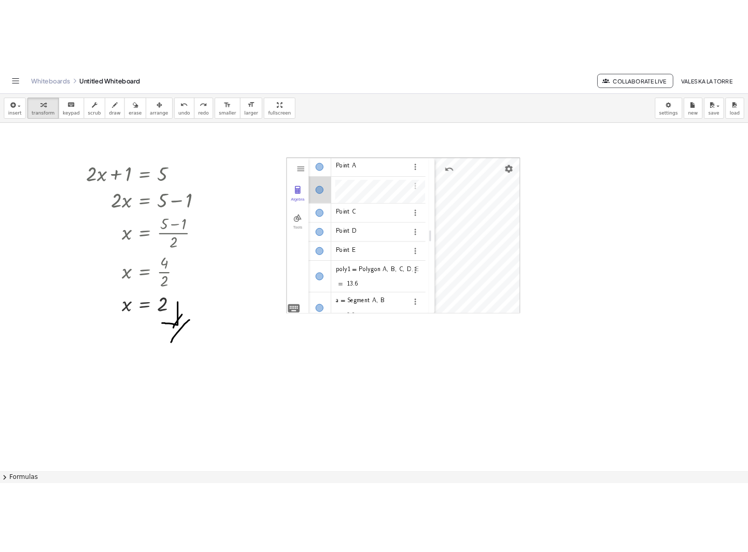
scroll to position [6, 0]
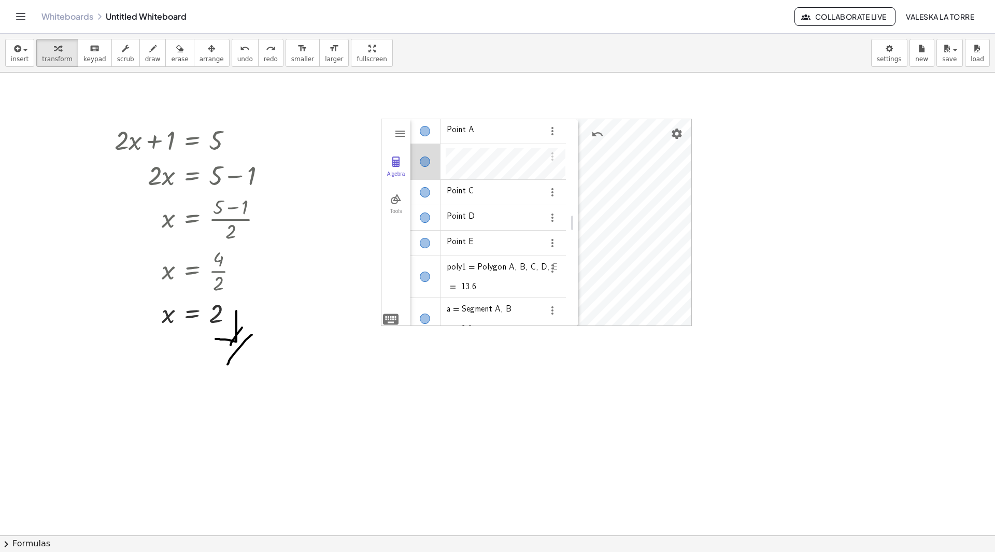
click at [488, 59] on div "insert select one: Math Expression Function Text Youtube Video Graphing Geometr…" at bounding box center [497, 53] width 995 height 39
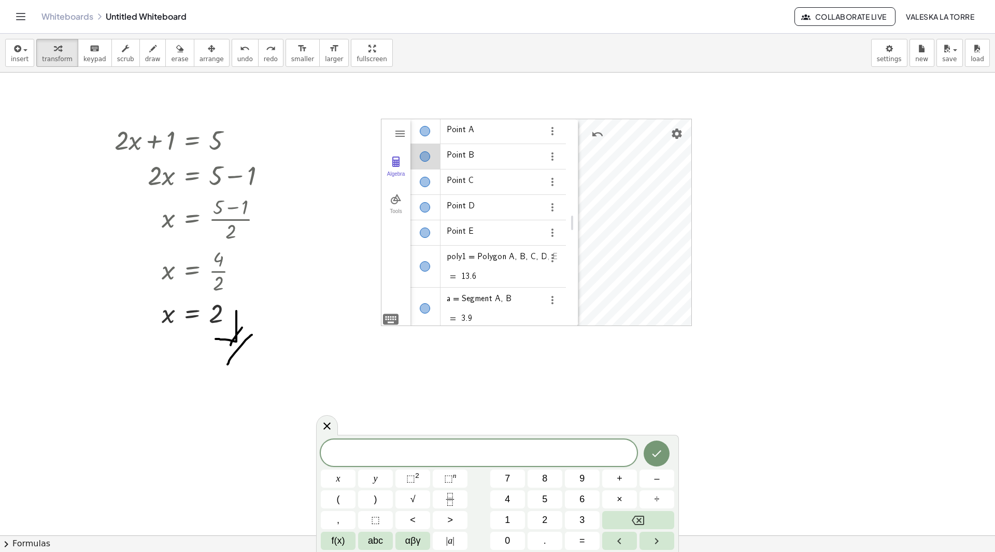
drag, startPoint x: 747, startPoint y: 168, endPoint x: 814, endPoint y: 403, distance: 244.2
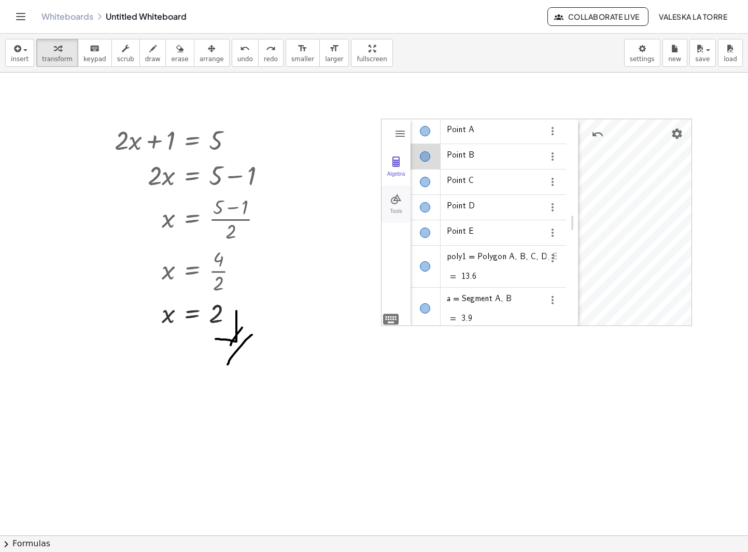
click at [396, 203] on img "Geometry" at bounding box center [396, 199] width 12 height 12
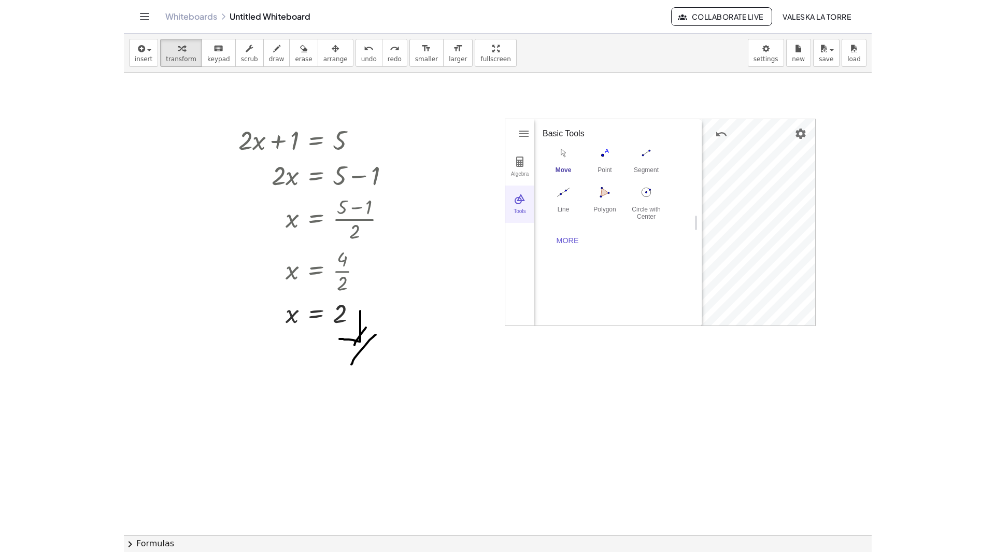
scroll to position [0, 0]
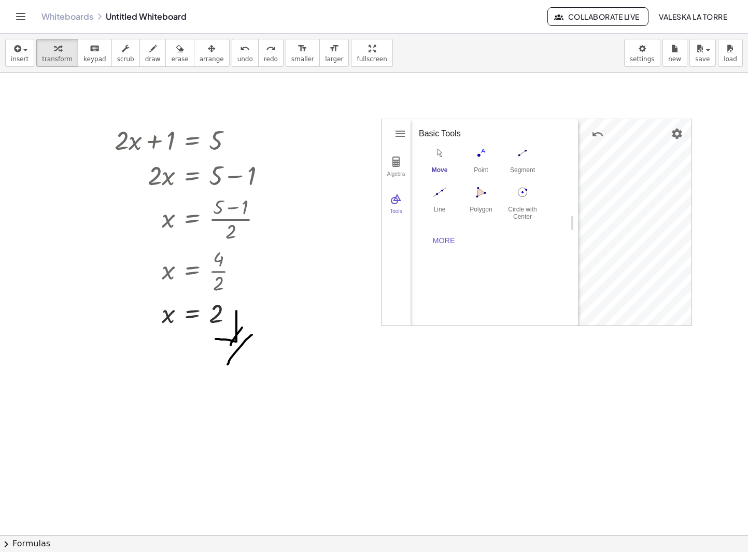
click at [438, 169] on div "Move" at bounding box center [439, 173] width 41 height 15
drag, startPoint x: 573, startPoint y: 225, endPoint x: 429, endPoint y: 236, distance: 145.0
click at [400, 165] on img "Geometry" at bounding box center [396, 161] width 12 height 12
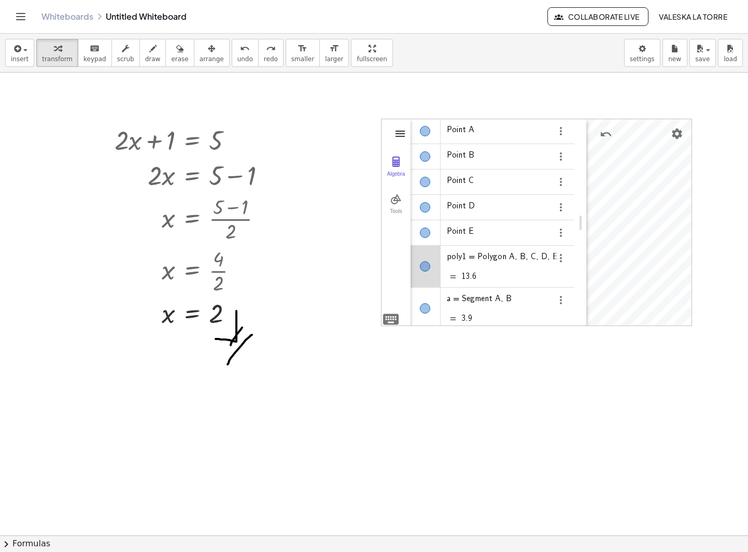
click at [394, 131] on img "Geometry" at bounding box center [400, 133] width 12 height 12
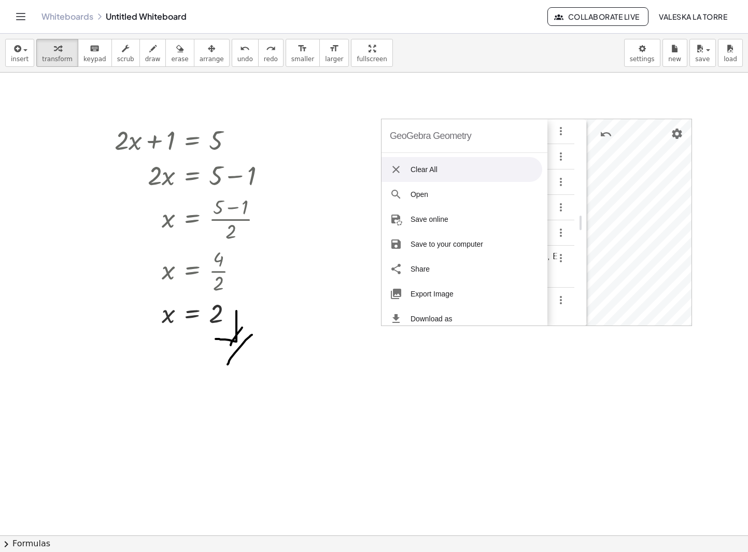
click at [424, 164] on li "Clear All" at bounding box center [461, 169] width 161 height 25
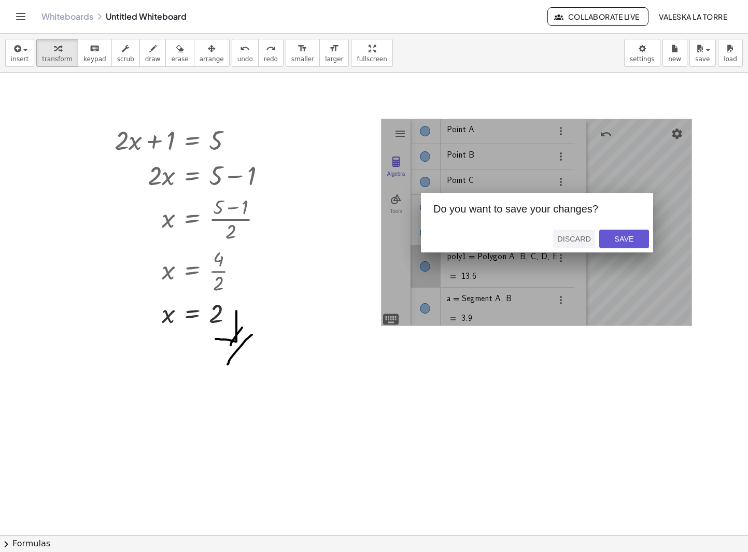
click at [593, 238] on button "Discard" at bounding box center [574, 239] width 42 height 19
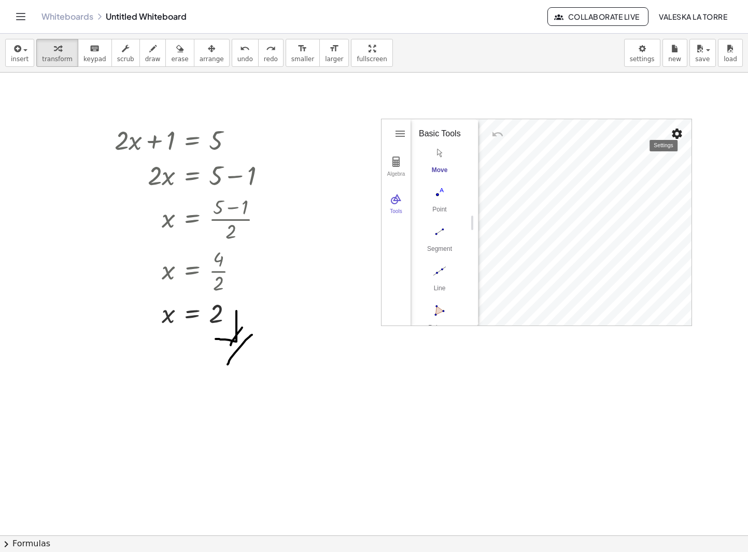
click at [678, 137] on img "Settings" at bounding box center [677, 133] width 12 height 12
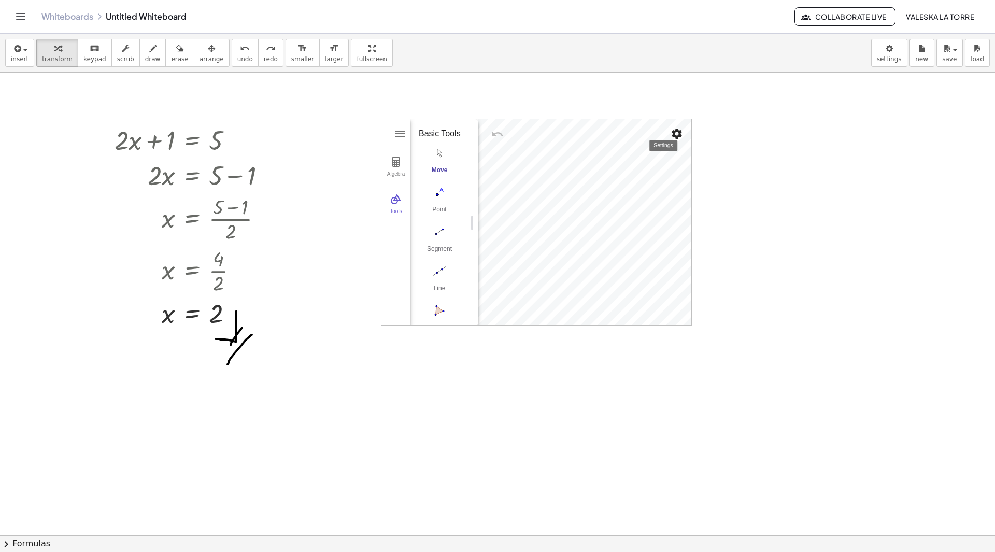
click at [675, 128] on img "Settings" at bounding box center [677, 133] width 12 height 12
click at [612, 214] on li "Zoom to fit" at bounding box center [617, 206] width 132 height 17
click at [675, 131] on img "Settings" at bounding box center [677, 133] width 12 height 12
click at [606, 231] on div "Show Axes Show Grid No Grid Major Gridlines Major and Minor Gridlines Polar Iso…" at bounding box center [617, 181] width 132 height 108
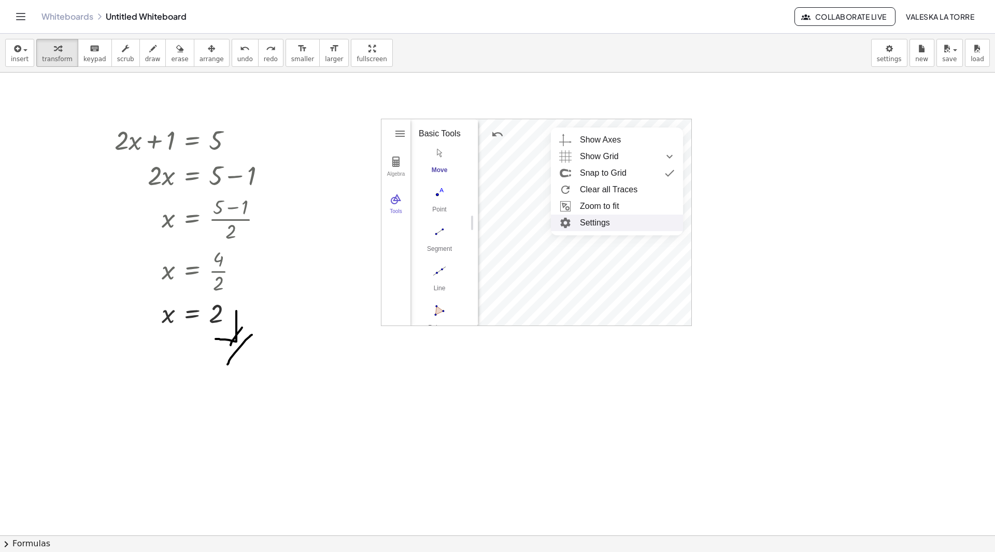
click at [606, 222] on li "Settings" at bounding box center [617, 223] width 132 height 17
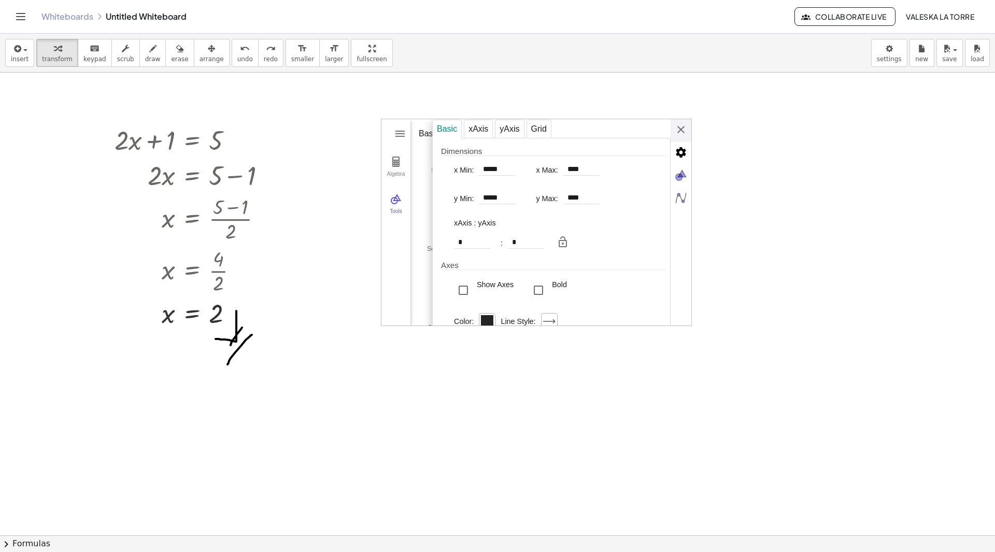
click at [684, 126] on div "Basic xAxis yAxis Grid Dimensions x Min: ***** x Max: **** y Min: ***** y Max: …" at bounding box center [561, 222] width 259 height 207
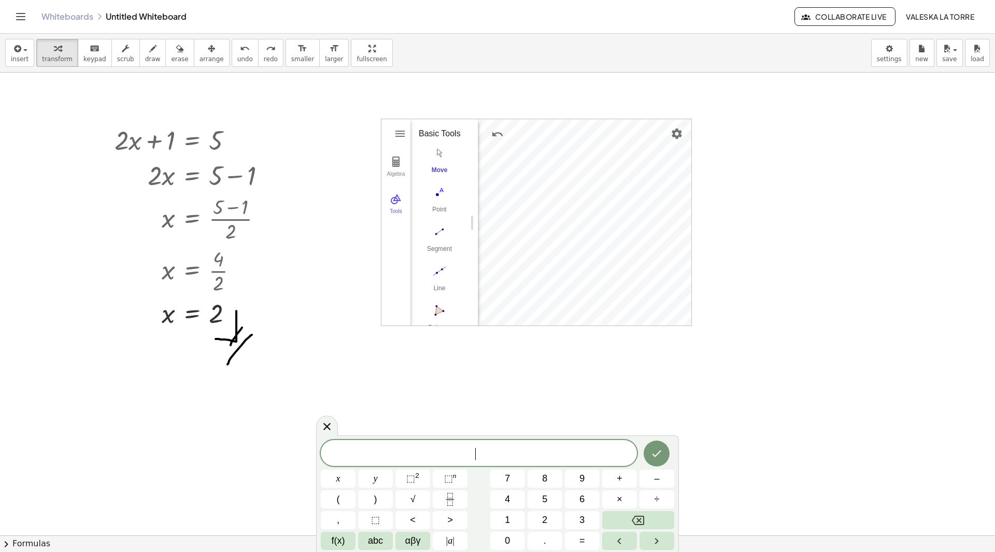
click at [667, 457] on button "Done" at bounding box center [657, 453] width 26 height 26
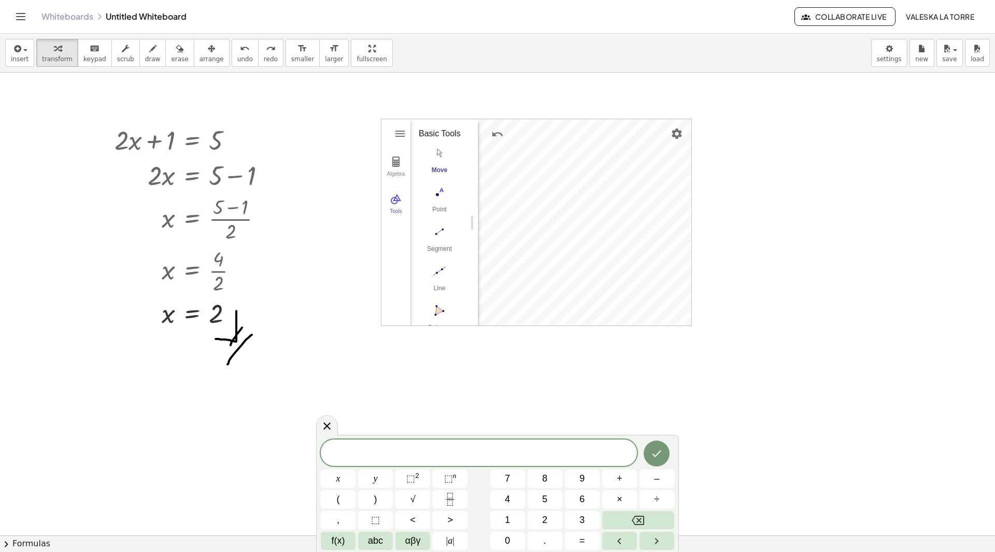
click at [582, 311] on li "Settings" at bounding box center [610, 314] width 132 height 17
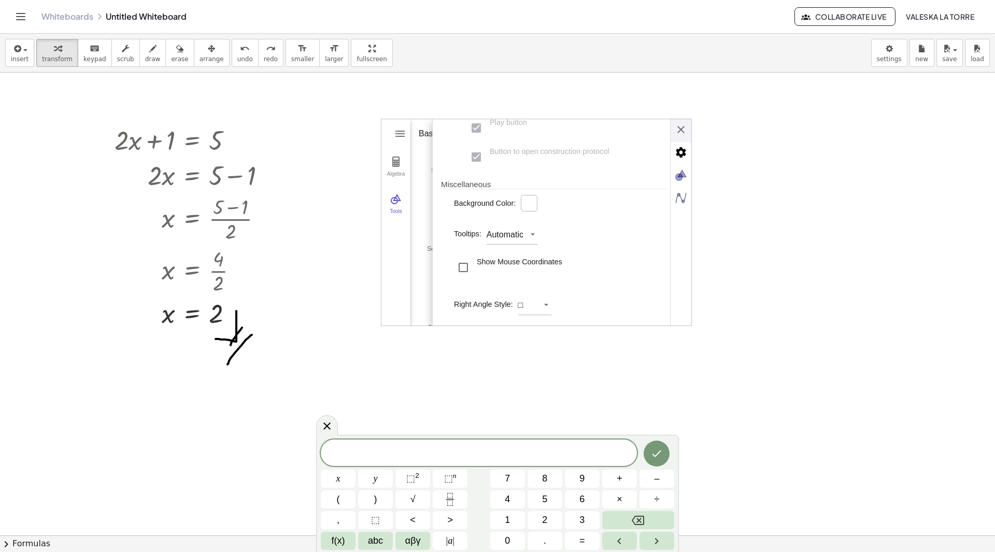
scroll to position [339, 0]
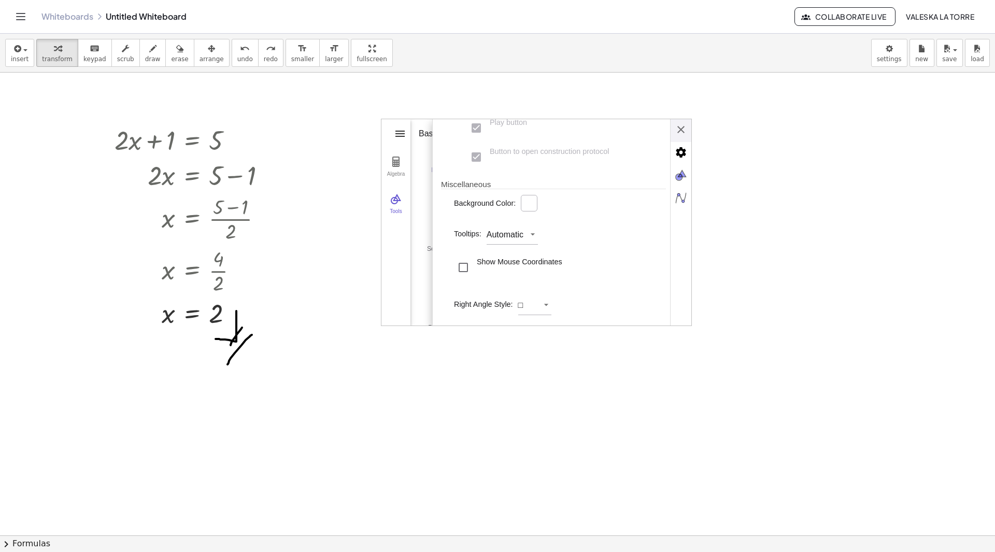
click at [395, 131] on img "Geometry" at bounding box center [400, 133] width 12 height 12
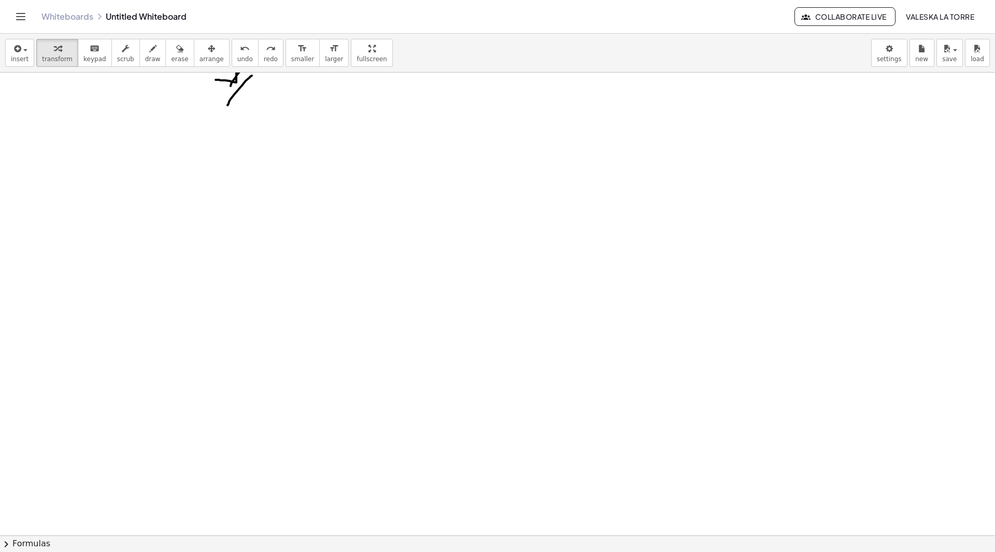
scroll to position [0, 0]
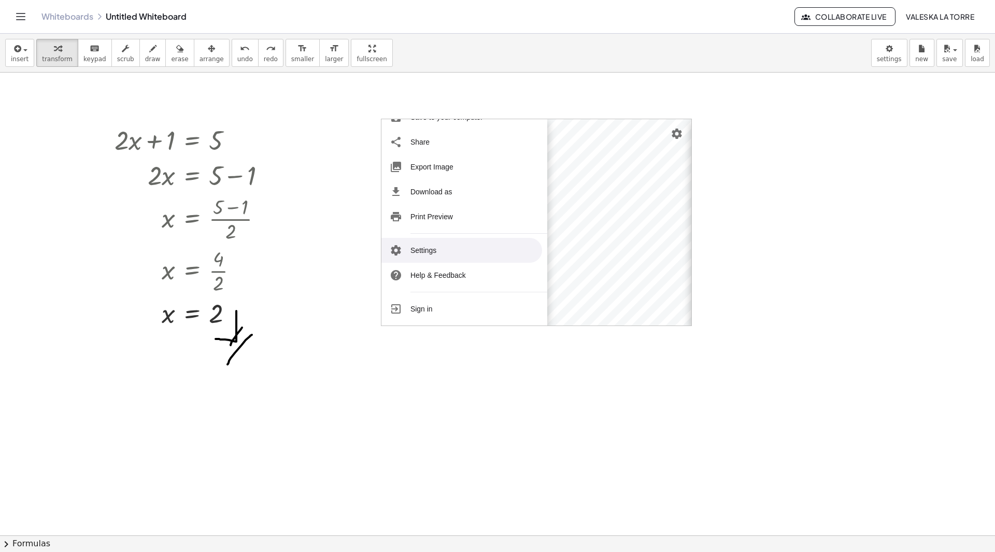
click at [691, 128] on div "Basic xAxis yAxis Grid Dimensions x Min: ***** x Max: **** y Min: ***** y Max: …" at bounding box center [820, 222] width 259 height 207
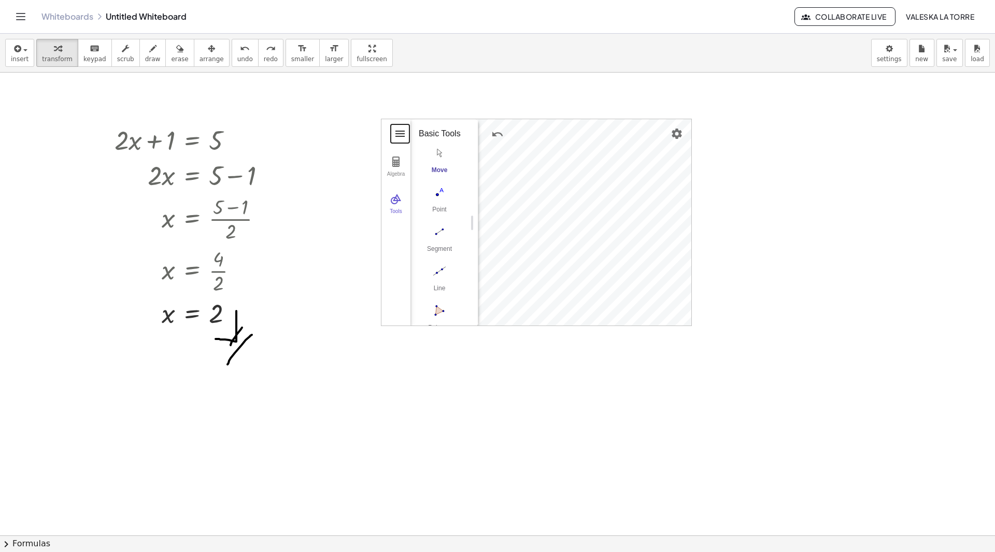
click at [407, 135] on button "Geometry" at bounding box center [400, 133] width 19 height 19
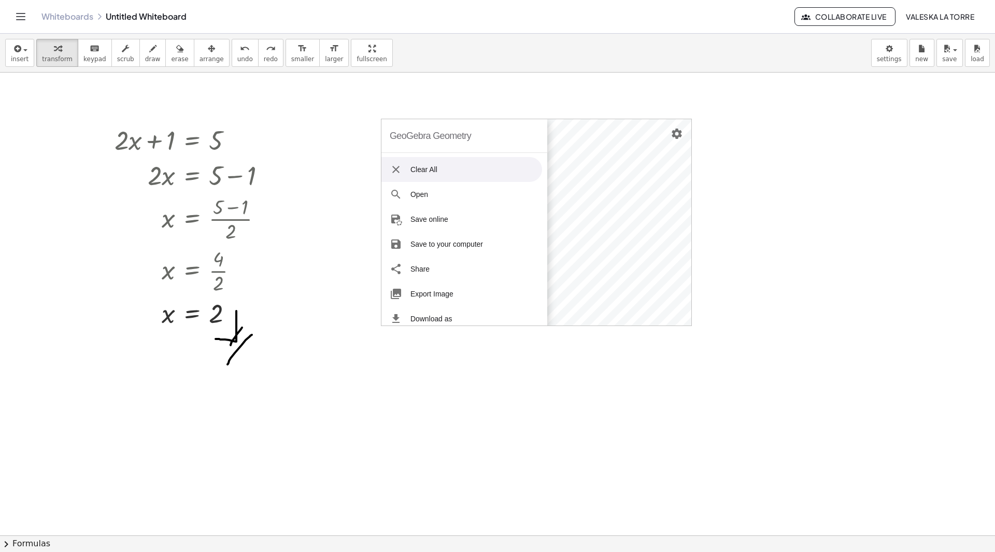
click at [434, 177] on li "Clear All" at bounding box center [461, 169] width 161 height 25
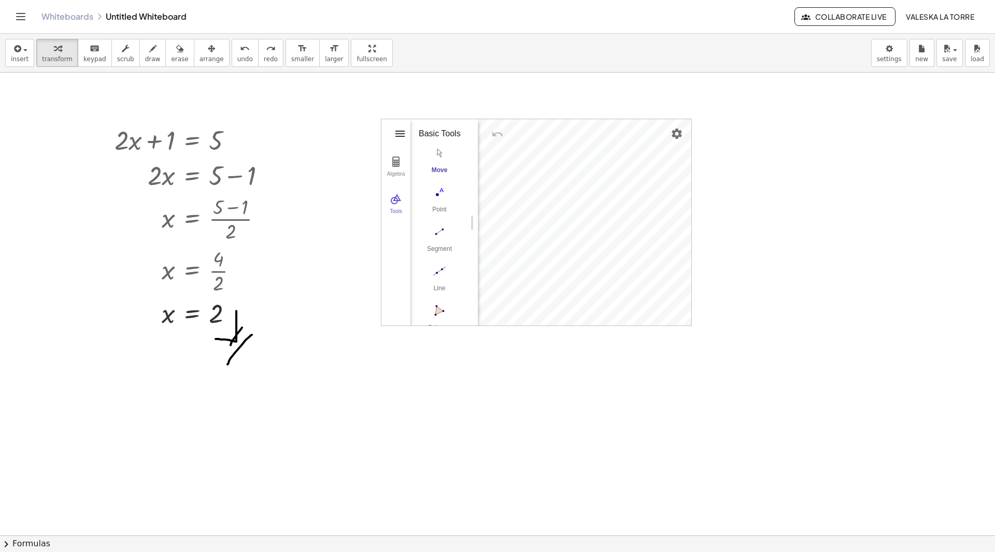
click at [397, 137] on img "Geometry" at bounding box center [400, 133] width 12 height 12
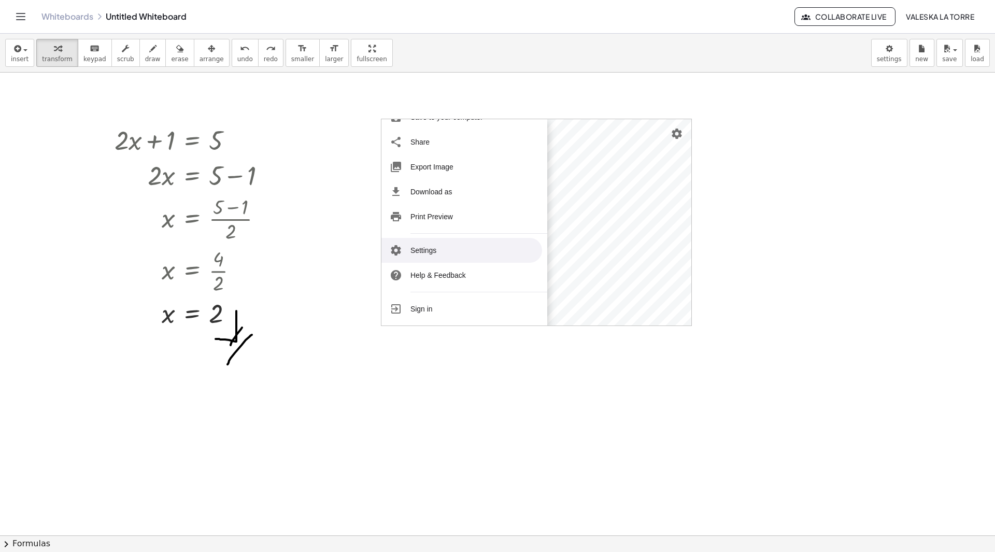
click at [436, 252] on li "Settings" at bounding box center [461, 250] width 161 height 25
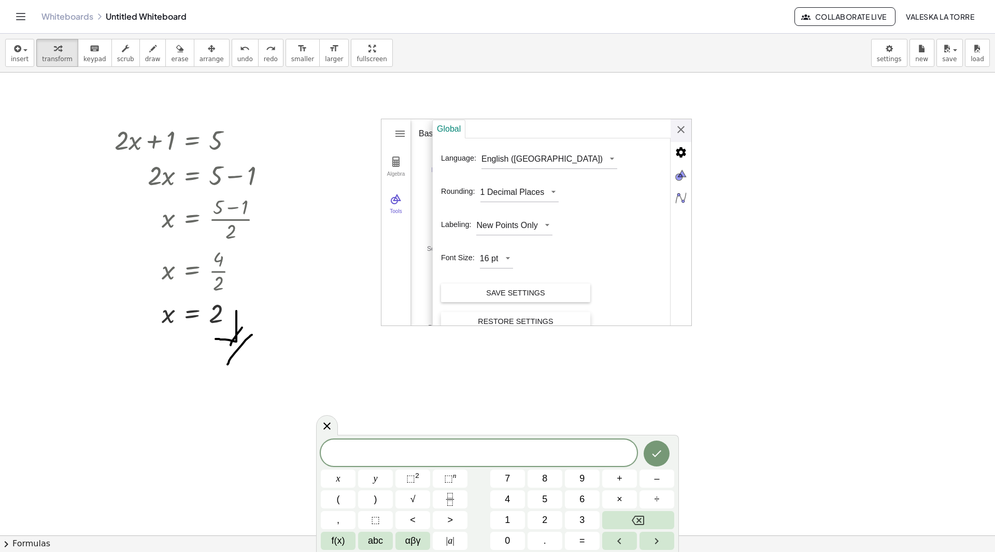
click at [480, 315] on div "Restore Settings" at bounding box center [515, 321] width 133 height 19
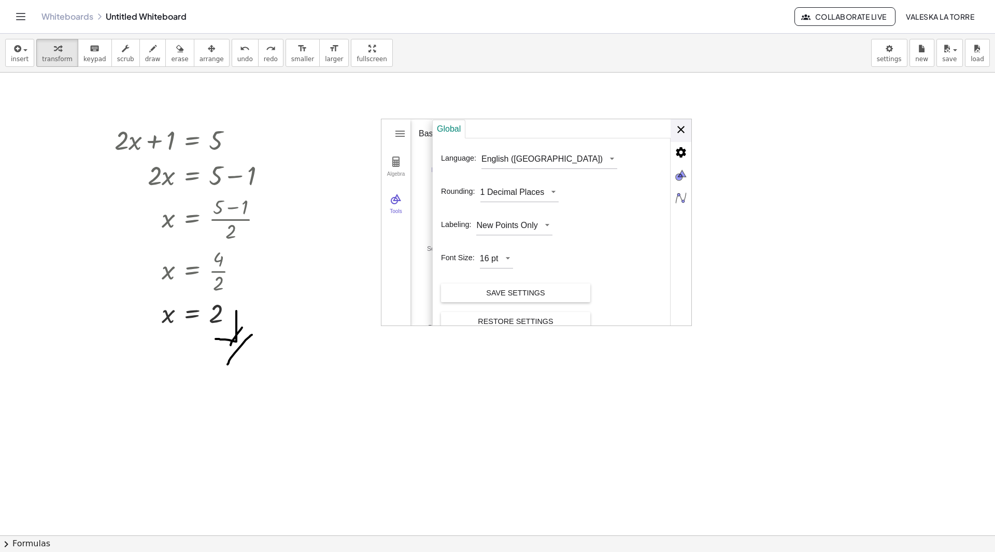
click at [679, 135] on div "Global Language: English ([GEOGRAPHIC_DATA]) Rounding: 1 Decimal Places Labelin…" at bounding box center [561, 222] width 259 height 207
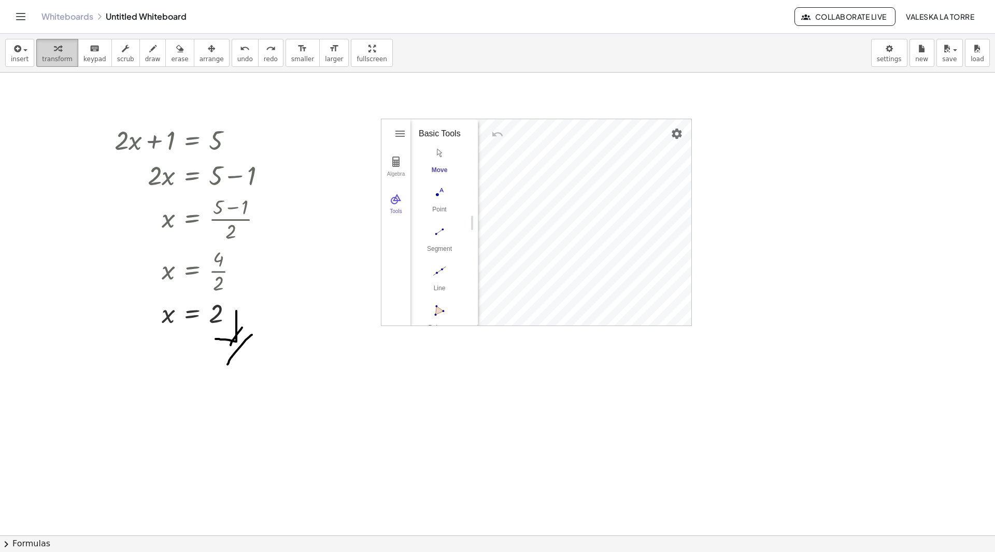
click at [48, 47] on div "button" at bounding box center [57, 48] width 31 height 12
click at [203, 59] on span "arrange" at bounding box center [212, 58] width 24 height 7
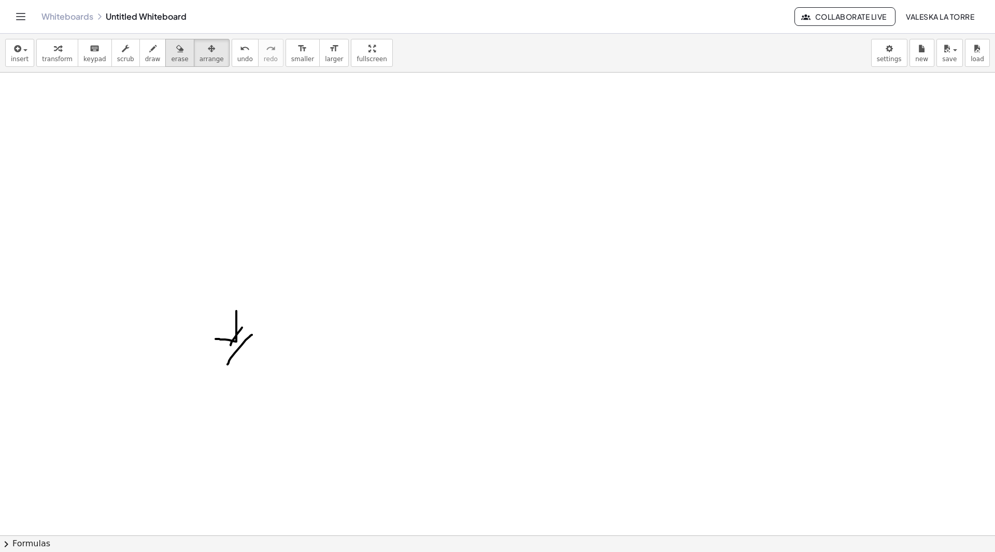
click at [176, 54] on icon "button" at bounding box center [179, 48] width 7 height 12
drag, startPoint x: 235, startPoint y: 336, endPoint x: 239, endPoint y: 354, distance: 19.0
